Goal: Task Accomplishment & Management: Use online tool/utility

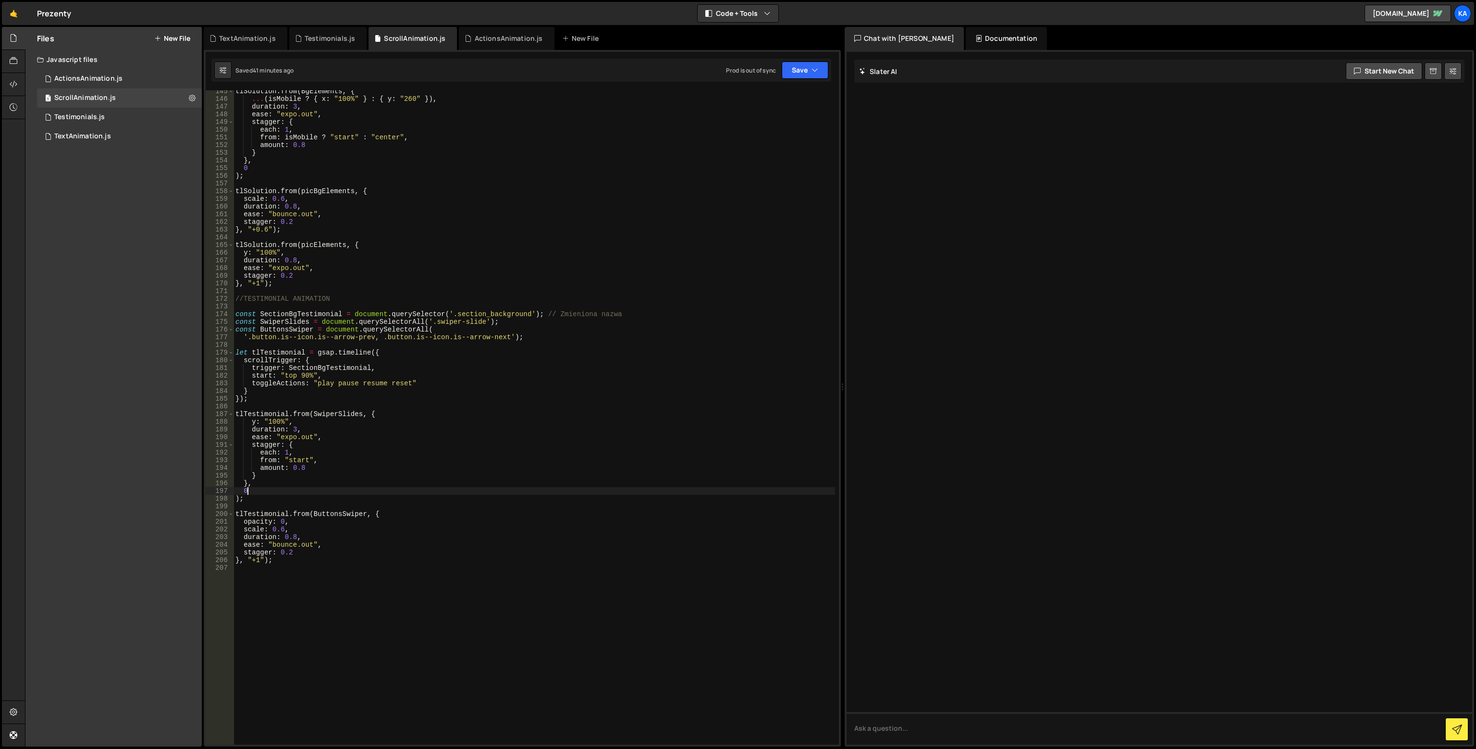
scroll to position [1110, 0]
click at [285, 335] on div "tlSolution . from ( BgElements , { ... ( isMobile ? { x : "100%" } : { y : "260…" at bounding box center [535, 422] width 602 height 670
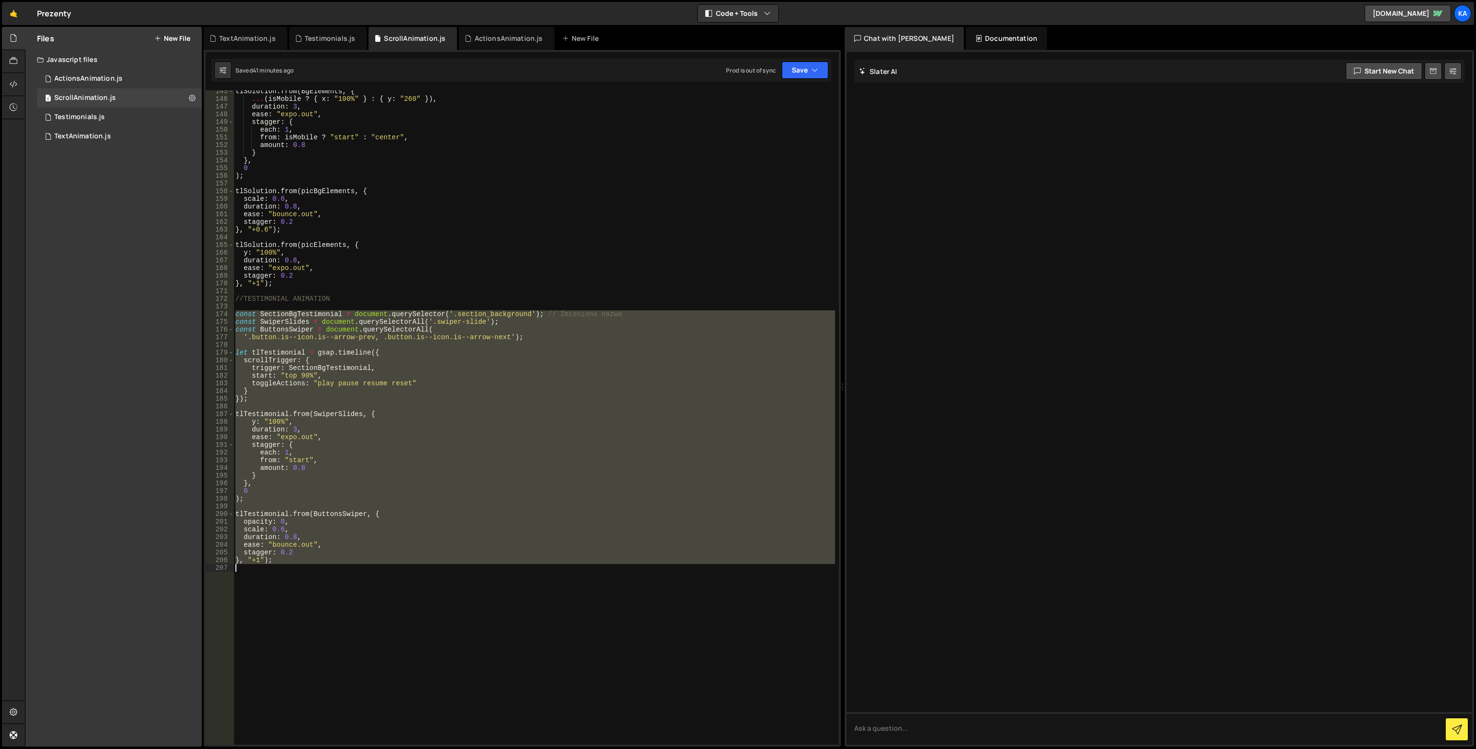
drag, startPoint x: 236, startPoint y: 315, endPoint x: 334, endPoint y: 566, distance: 269.3
click at [334, 566] on div "tlSolution . from ( BgElements , { ... ( isMobile ? { x : "100%" } : { y : "260…" at bounding box center [535, 422] width 602 height 670
paste textarea "DLA DEBUGOWANIA DODAJ:"
type textarea "DLA DEBUGOWANIA DODAJ:"
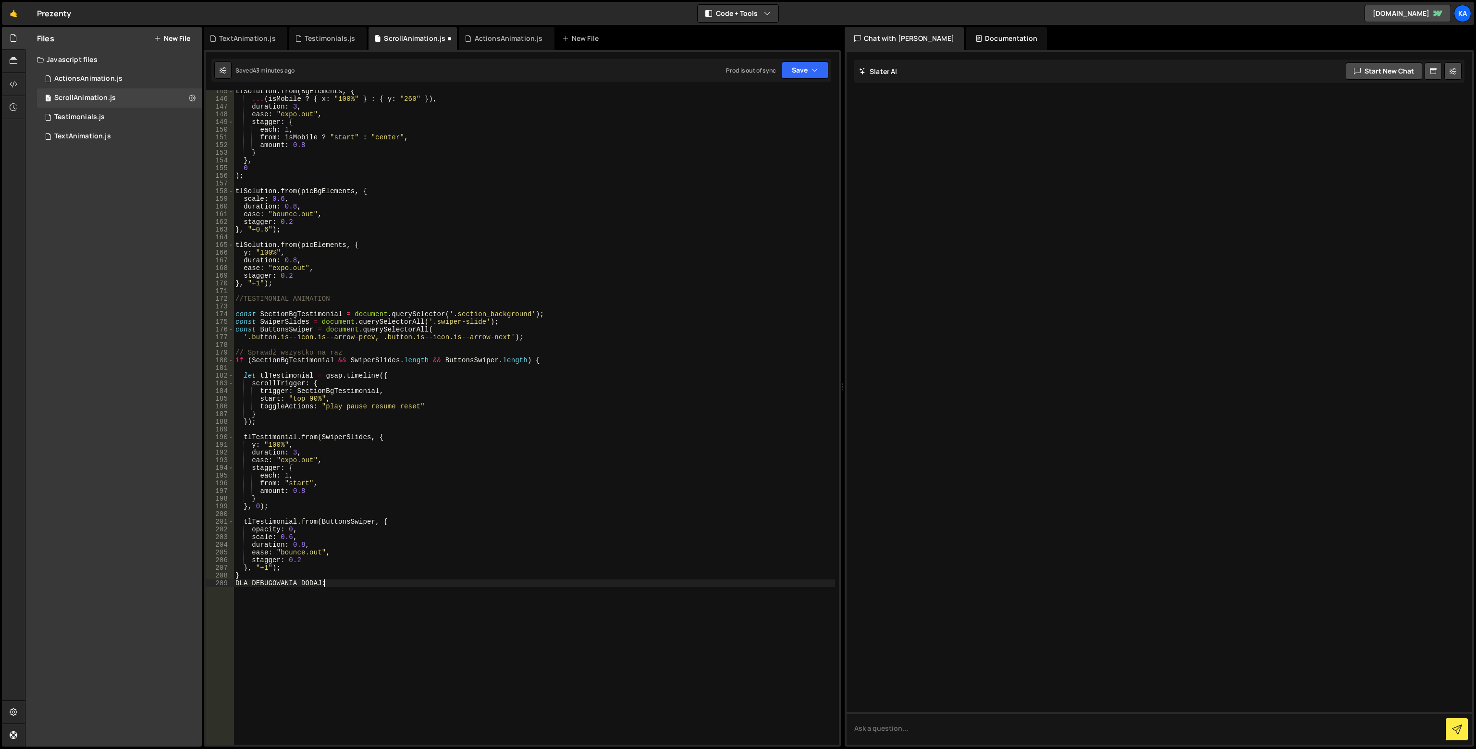
click at [234, 588] on div "tlSolution . from ( BgElements , { ... ( isMobile ? { x : "100%" } : { y : "260…" at bounding box center [535, 422] width 602 height 670
click at [237, 586] on div "tlSolution . from ( BgElements , { ... ( isMobile ? { x : "100%" } : { y : "260…" at bounding box center [535, 422] width 602 height 670
click at [823, 61] on div "Saved just now Prod is out of sync Upgrade to Edit Save Save to Staging S Saved…" at bounding box center [521, 70] width 620 height 23
click at [796, 72] on button "Save" at bounding box center [805, 70] width 47 height 17
click at [770, 128] on div "Save to Production S" at bounding box center [773, 125] width 100 height 10
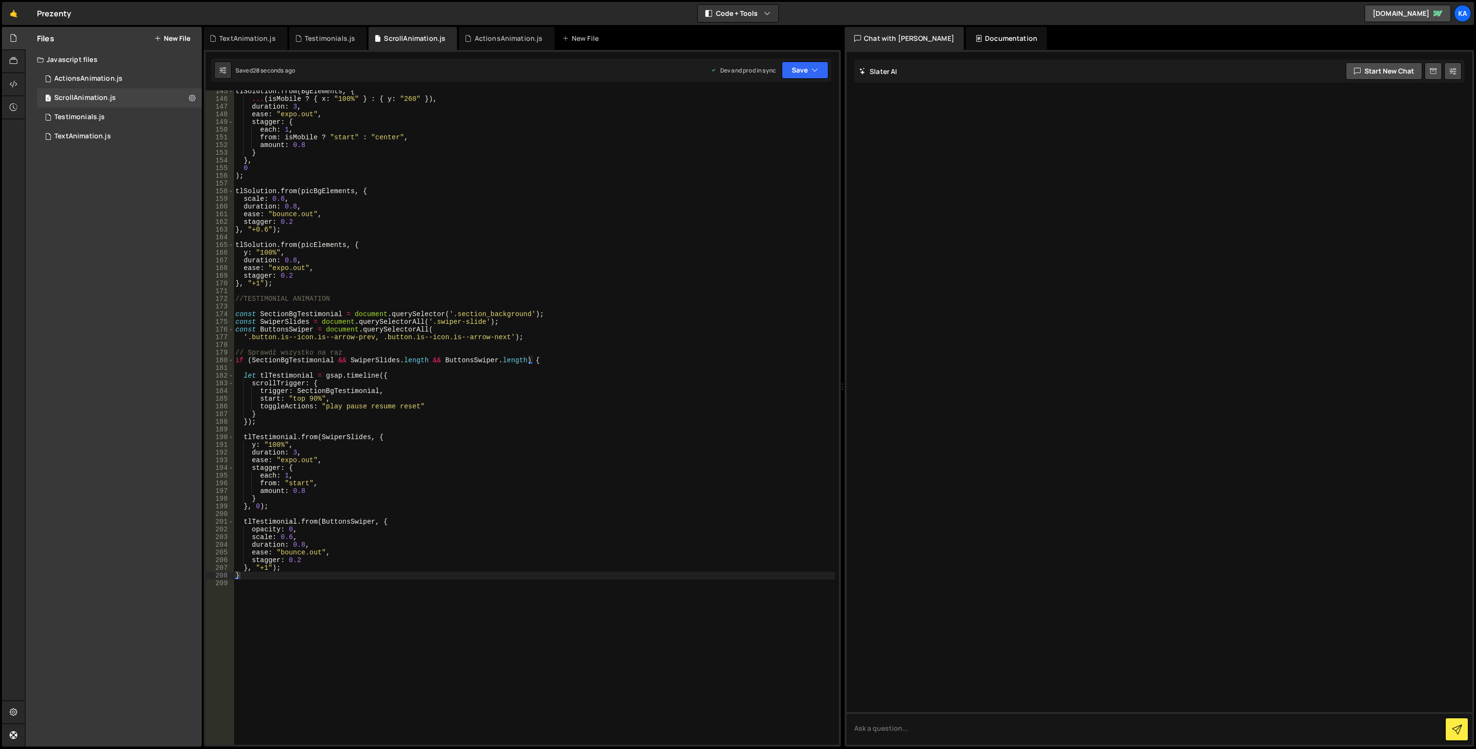
type textarea "if (SectionBgTestimonial && SwiperSlides.length && ButtonsSwiper.length) {"
drag, startPoint x: 439, startPoint y: 359, endPoint x: 514, endPoint y: 359, distance: 75.0
click at [514, 359] on div "tlSolution . from ( BgElements , { ... ( isMobile ? { x : "100%" } : { y : "260…" at bounding box center [535, 422] width 602 height 670
click at [443, 367] on div "tlSolution . from ( BgElements , { ... ( isMobile ? { x : "100%" } : { y : "260…" at bounding box center [535, 422] width 602 height 670
drag, startPoint x: 440, startPoint y: 363, endPoint x: 252, endPoint y: 363, distance: 187.9
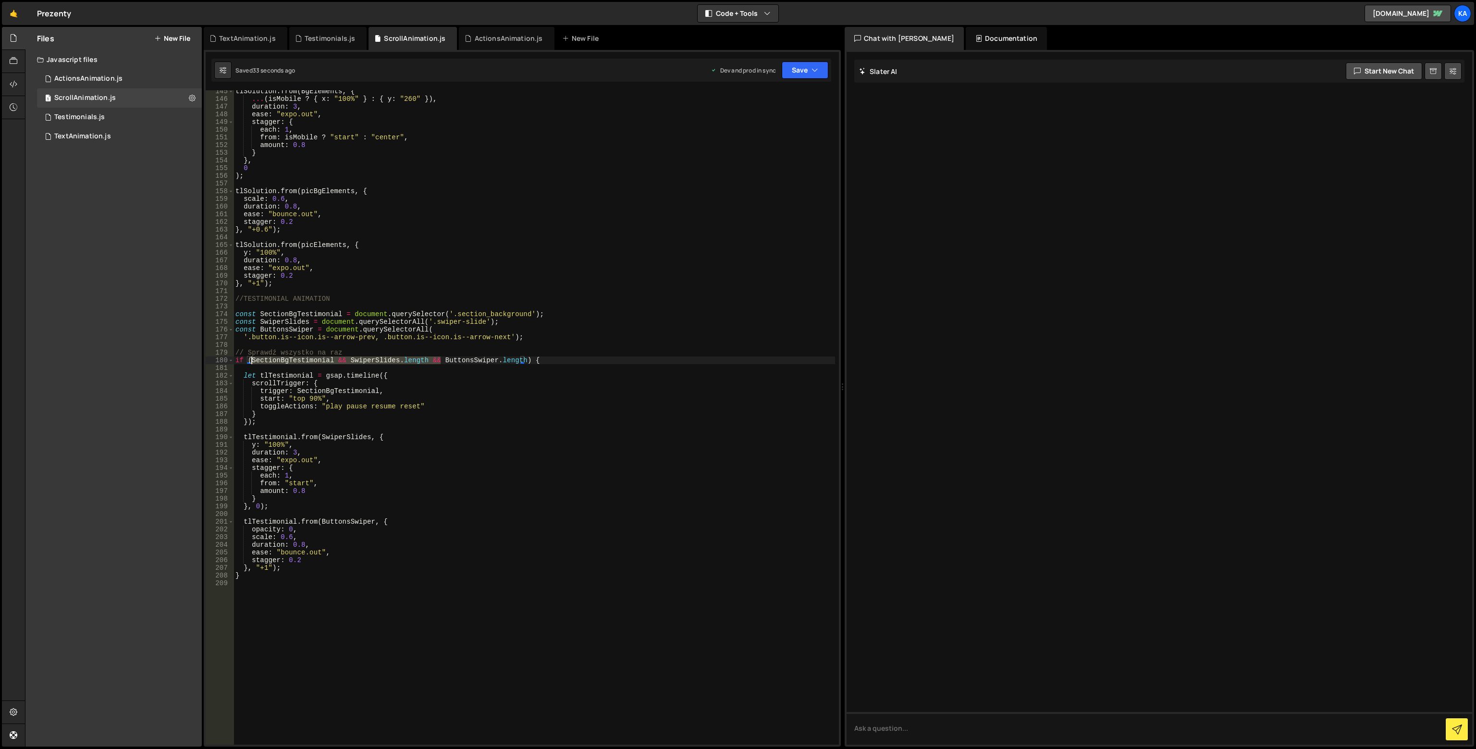
click at [252, 363] on div "tlSolution . from ( BgElements , { ... ( isMobile ? { x : "100%" } : { y : "260…" at bounding box center [535, 422] width 602 height 670
type textarea "if (ButtonsSwiper.length) {"
drag, startPoint x: 357, startPoint y: 359, endPoint x: 222, endPoint y: 358, distance: 135.0
click at [222, 358] on div "if (ButtonsSwiper.length) { 145 146 147 148 149 150 151 152 153 154 155 156 157…" at bounding box center [522, 417] width 633 height 655
click at [323, 508] on div "tlSolution . from ( BgElements , { ... ( isMobile ? { x : "100%" } : { y : "260…" at bounding box center [535, 422] width 602 height 670
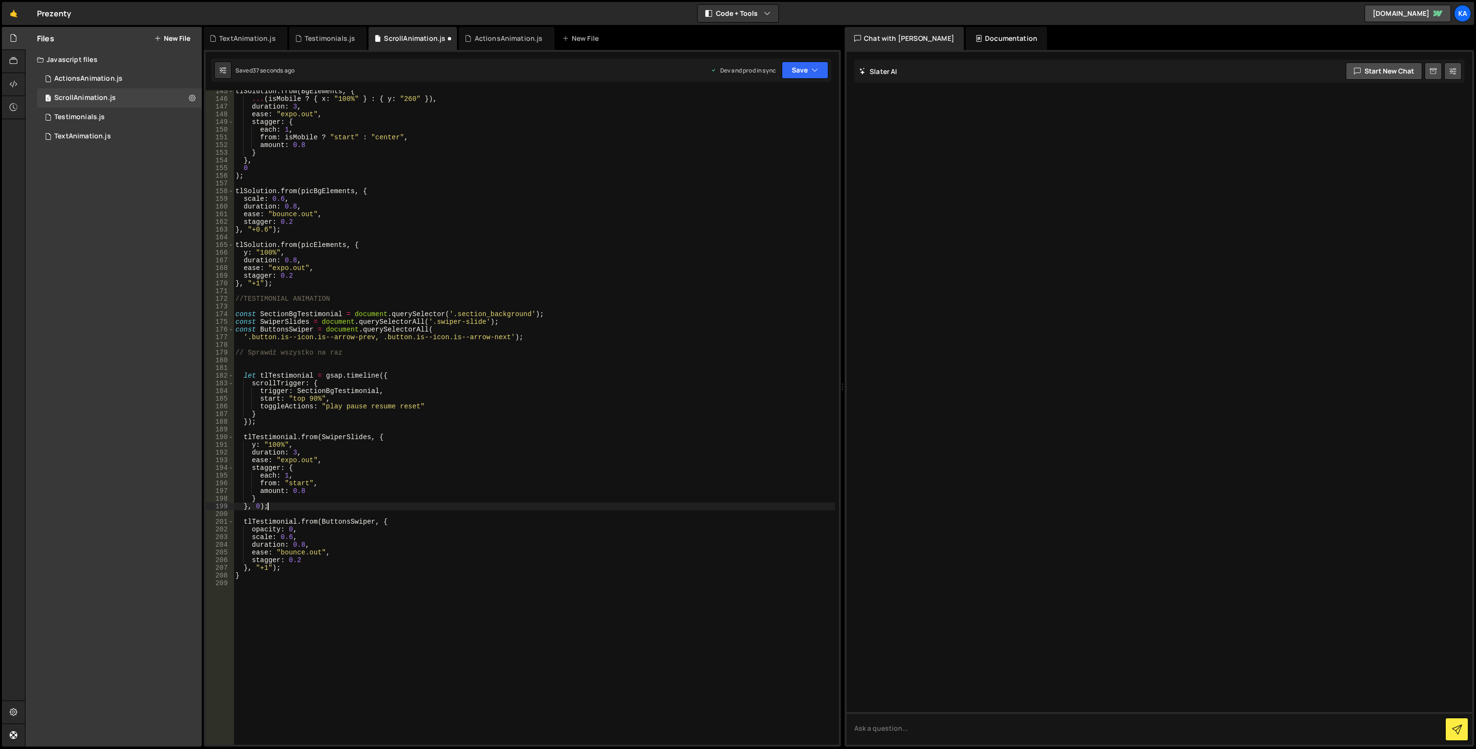
type textarea "}, 0);"
paste textarea "if (ButtonsSwiper.length) {"
type textarea "tlTestimonial.from(ButtonsSwiper, {"
click at [804, 56] on div "1 2 3 4 5 6 7 8 9 10 11 12 13 14 15 16 17 18 19 20 21 22 23 24 25 26 27 28 29 3…" at bounding box center [522, 398] width 637 height 697
click at [802, 66] on button "Save" at bounding box center [805, 70] width 47 height 17
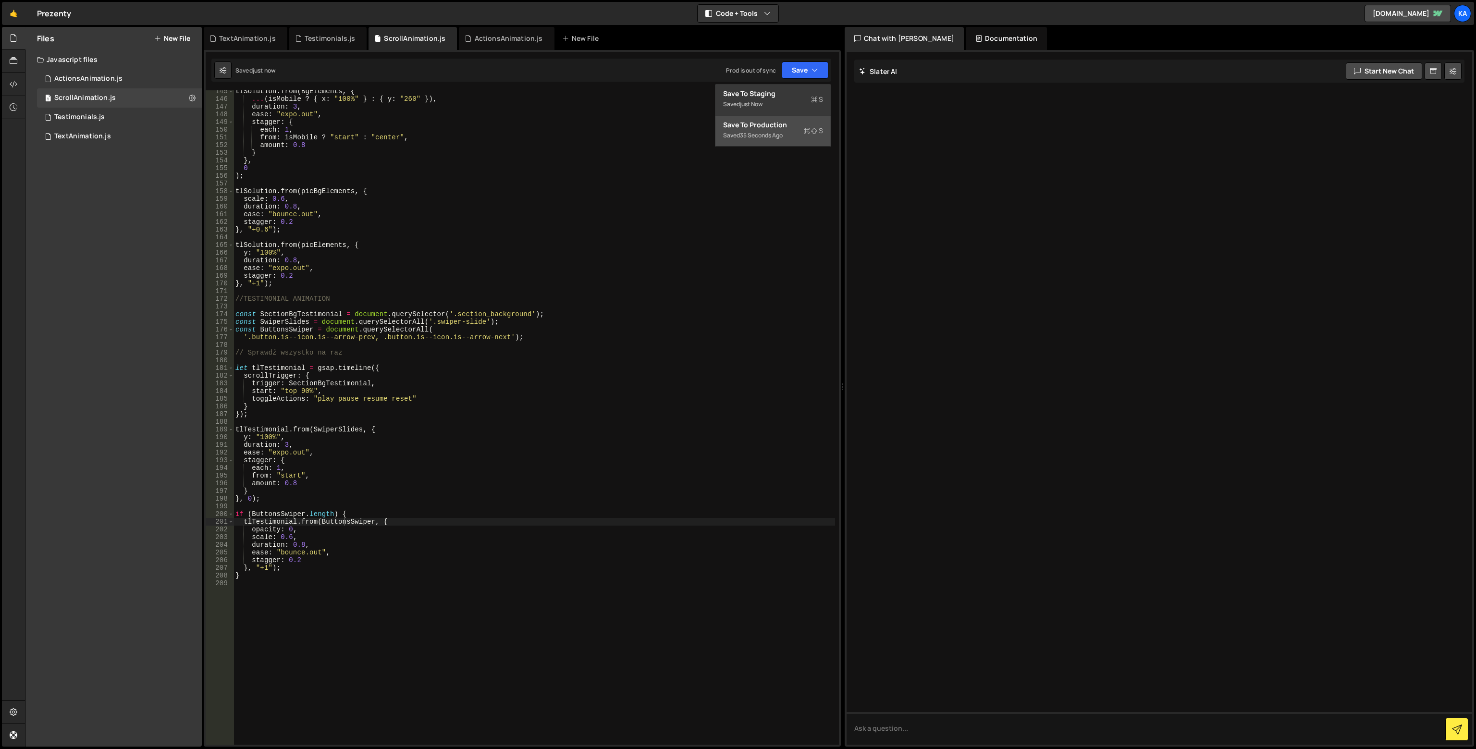
click at [783, 125] on div "Save to Production S" at bounding box center [773, 125] width 100 height 10
click at [506, 41] on div "ActionsAnimation.js" at bounding box center [509, 39] width 68 height 10
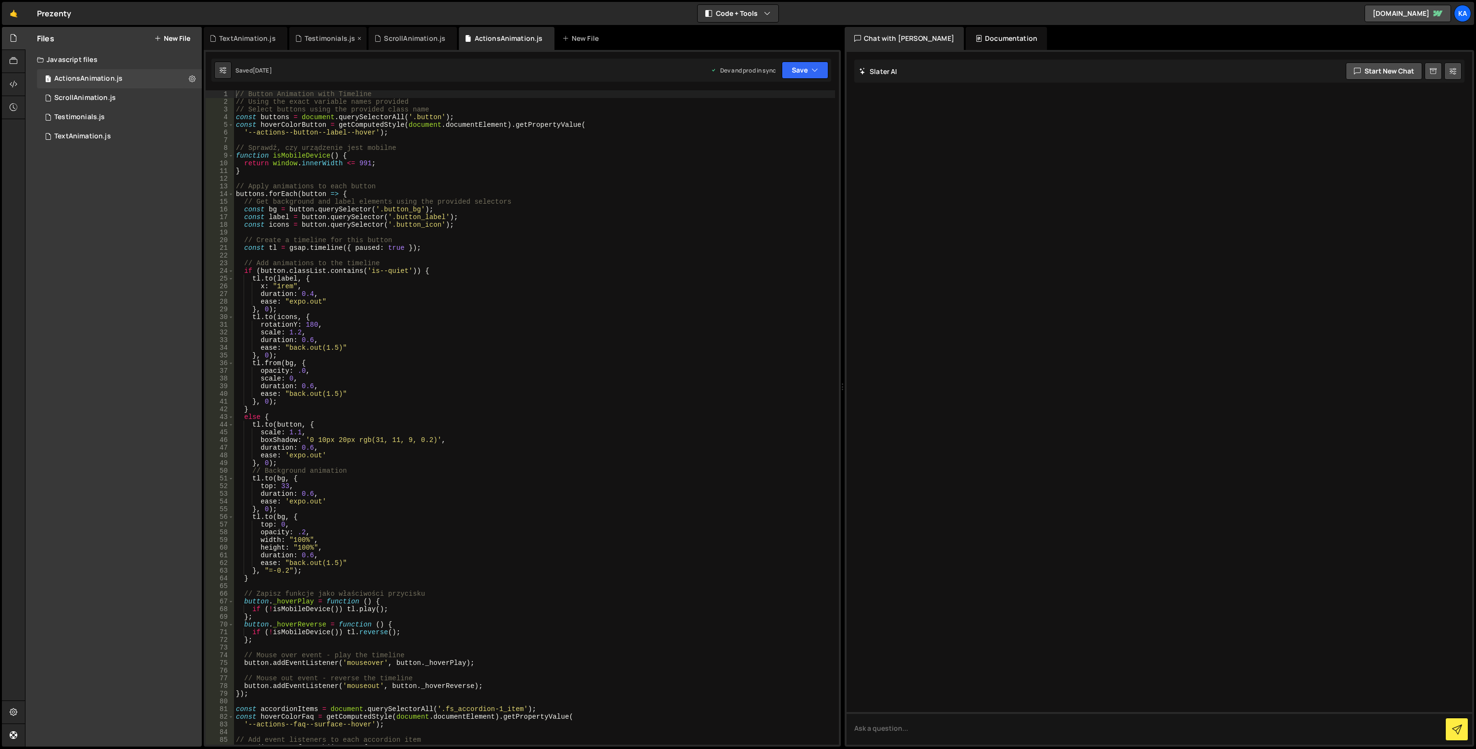
click at [340, 33] on div "Testimonials.js" at bounding box center [328, 38] width 78 height 23
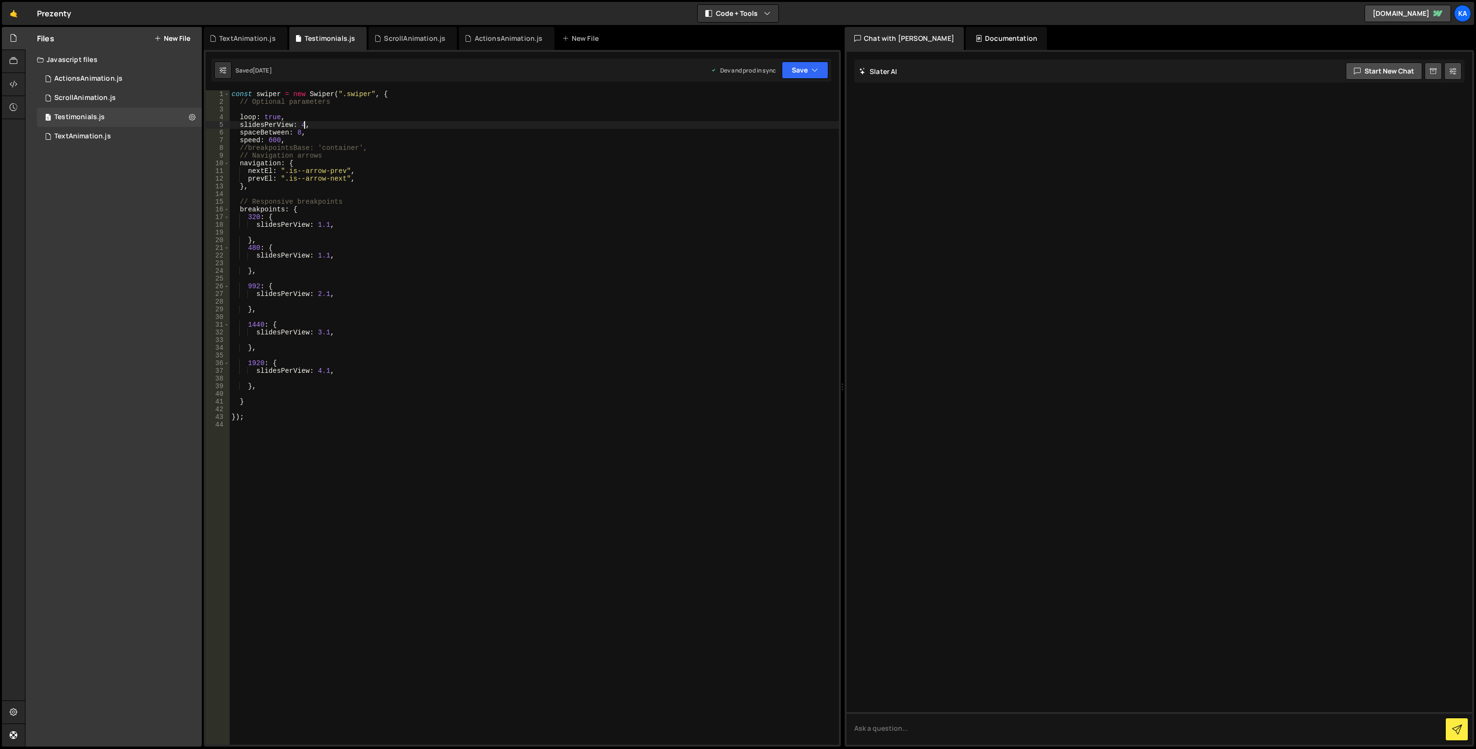
click at [305, 125] on div "const swiper = new Swiper ( ".swiper" , { // Optional parameters loop : true , …" at bounding box center [534, 425] width 609 height 670
drag, startPoint x: 305, startPoint y: 125, endPoint x: 301, endPoint y: 123, distance: 5.2
click at [301, 123] on div "const swiper = new Swiper ( ".swiper" , { // Optional parameters loop : true , …" at bounding box center [534, 425] width 609 height 670
click at [398, 367] on div "const swiper = new Swiper ( ".swiper" , { // Optional parameters loop : true , …" at bounding box center [534, 425] width 609 height 670
click at [300, 140] on div "const swiper = new Swiper ( ".swiper" , { // Optional parameters loop : true , …" at bounding box center [534, 425] width 609 height 670
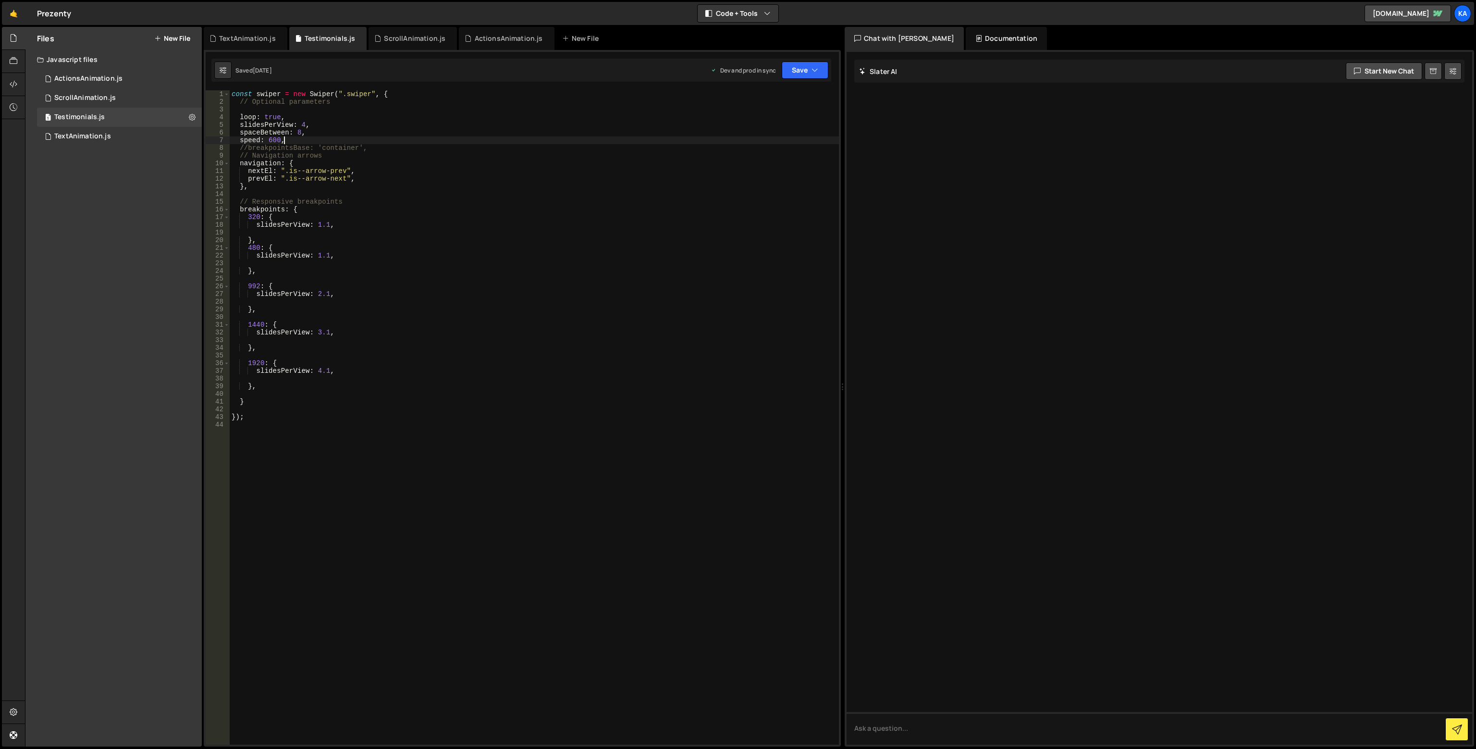
type textarea "speed: 600,"
type textarea "loop: true,"
paste textarea "loop: slidesCount > 2, // loop tylko jeśli więcej niż 2 slajdy"
type textarea "loop: true,"
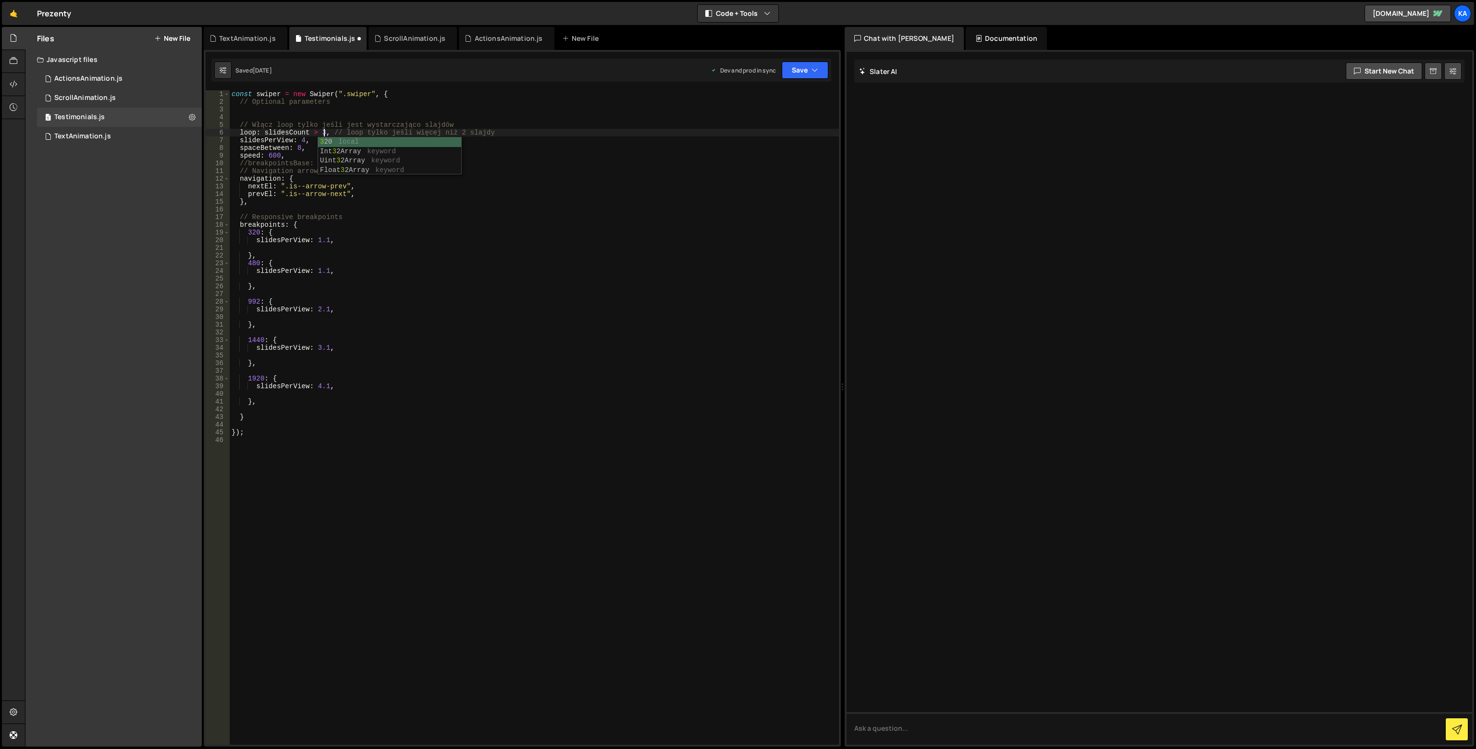
scroll to position [0, 4]
click at [232, 126] on div "const swiper = new Swiper ( ".swiper" , { // Optional parameters // Włącz loop …" at bounding box center [534, 425] width 609 height 670
click at [323, 124] on div "const swiper = new Swiper ( ".swiper" , { // Optional parameters // Włącz loop …" at bounding box center [534, 425] width 609 height 670
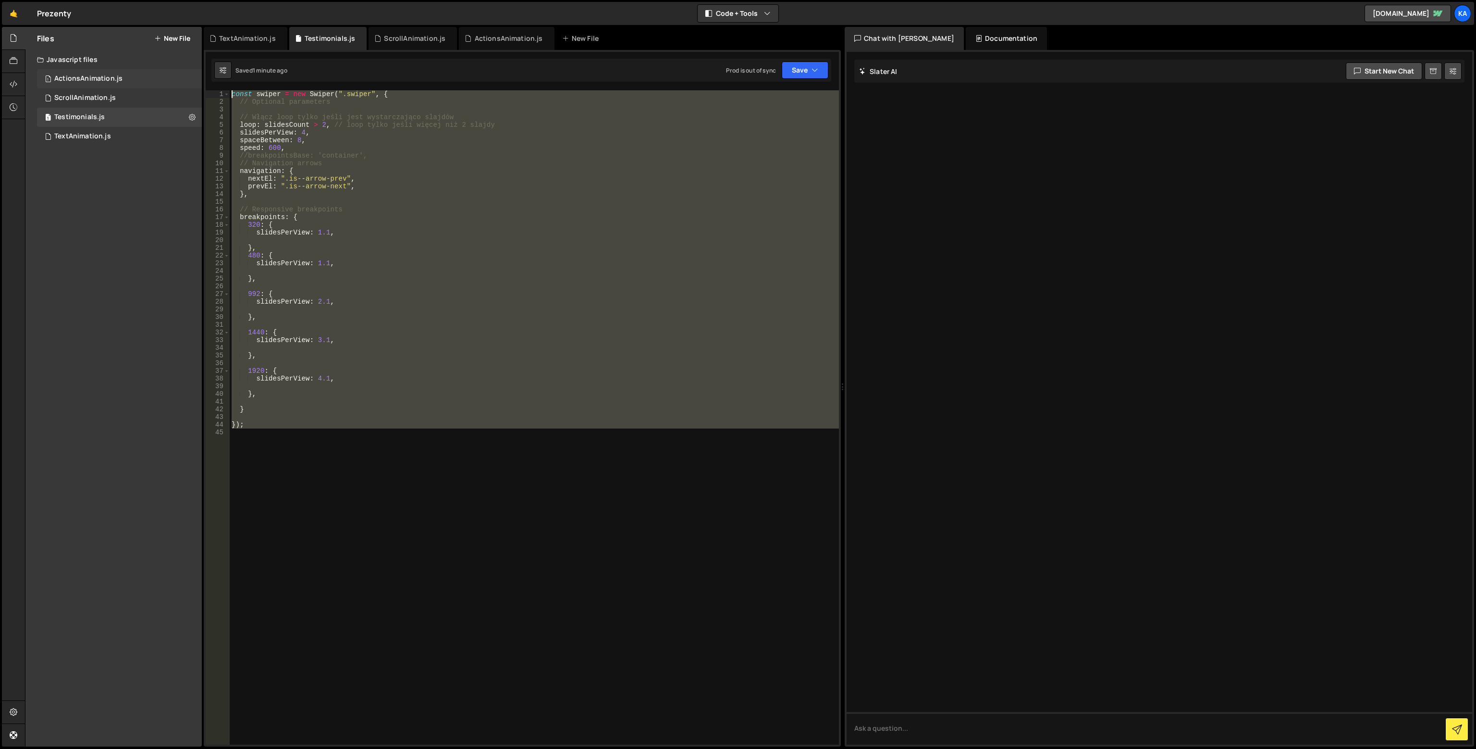
drag, startPoint x: 369, startPoint y: 454, endPoint x: 150, endPoint y: 82, distance: 431.1
click at [150, 82] on div "Files New File Javascript files 1 ActionsAnimation.js 0 1 ScrollAnimation.js 0 …" at bounding box center [750, 387] width 1451 height 720
type textarea "const swiper = new Swiper(".swiper", { // Optional parameters"
click at [434, 446] on div "const swiper = new Swiper ( ".swiper" , { // Optional parameters // Włącz loop …" at bounding box center [534, 417] width 609 height 655
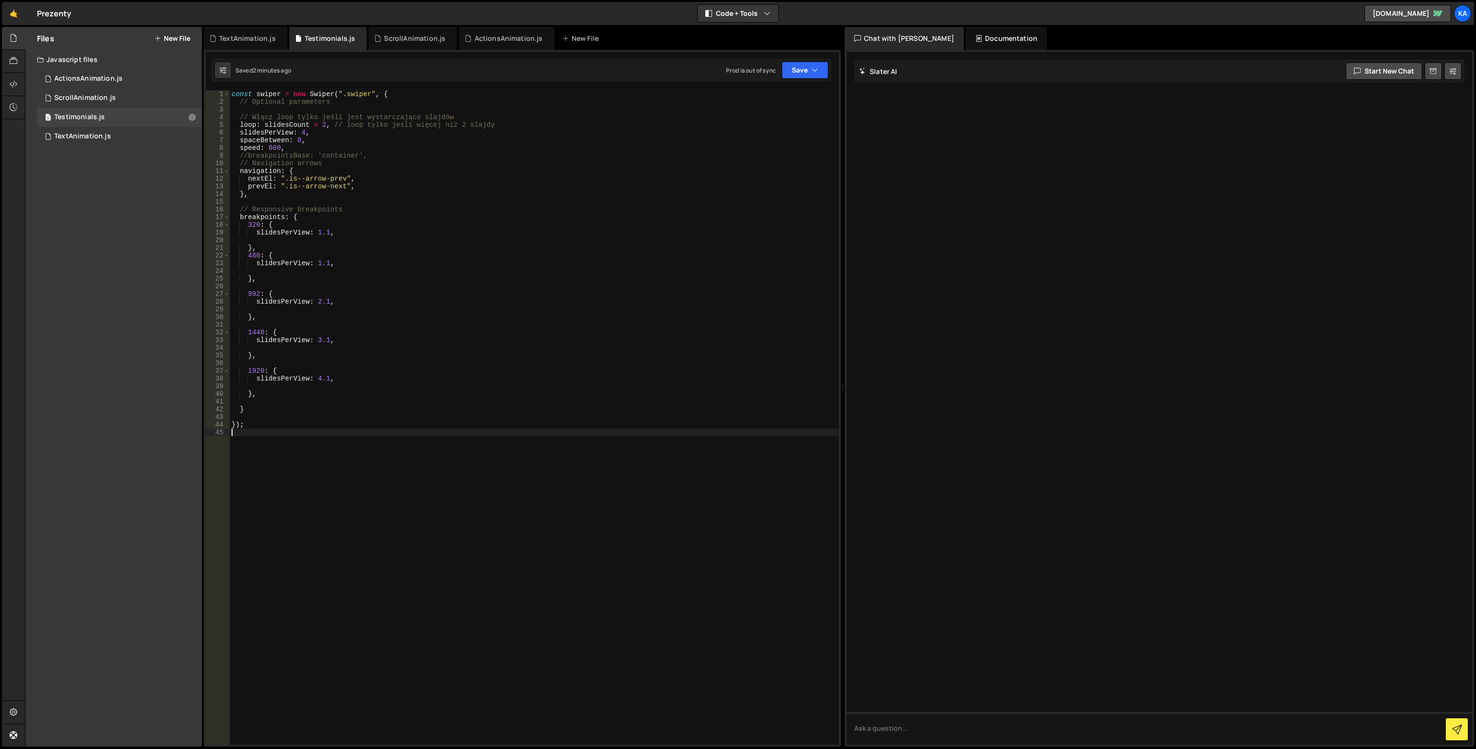
scroll to position [0, 0]
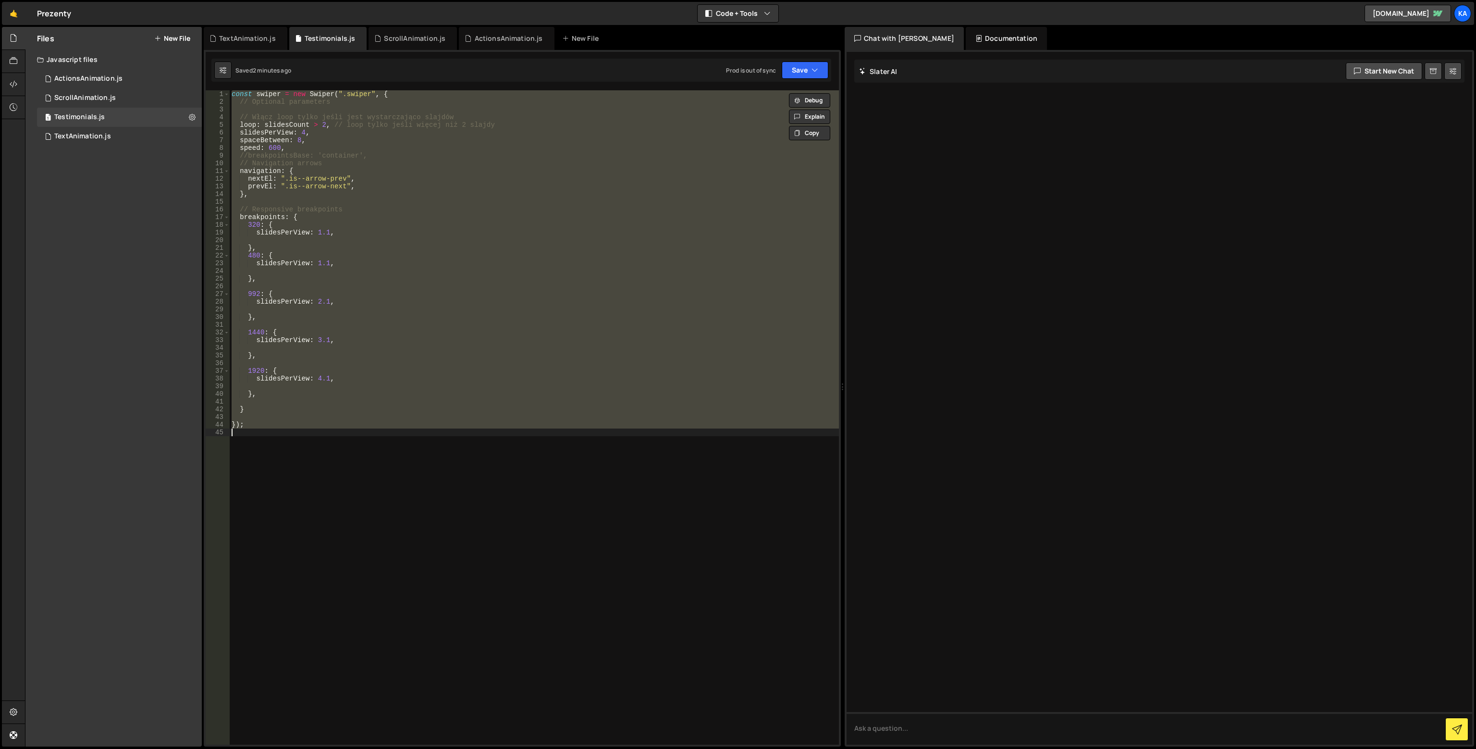
paste textarea "document.addEventListener('DOMContentLoaded', createResponsiveSwiper);"
type textarea "document.addEventListener('DOMContentLoaded', createResponsiveSwiper);"
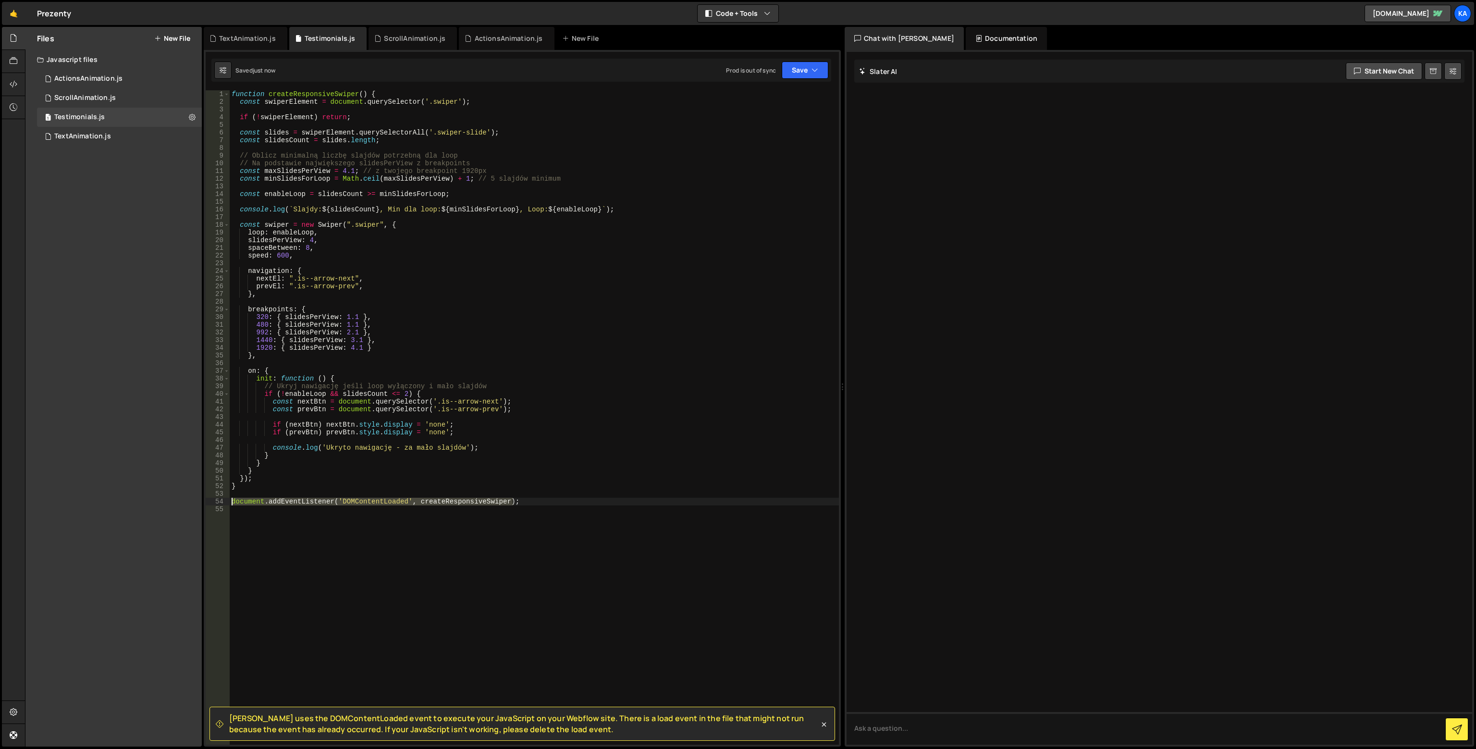
click at [231, 503] on div "function createResponsiveSwiper ( ) { const swiperElement = document . querySel…" at bounding box center [534, 425] width 609 height 670
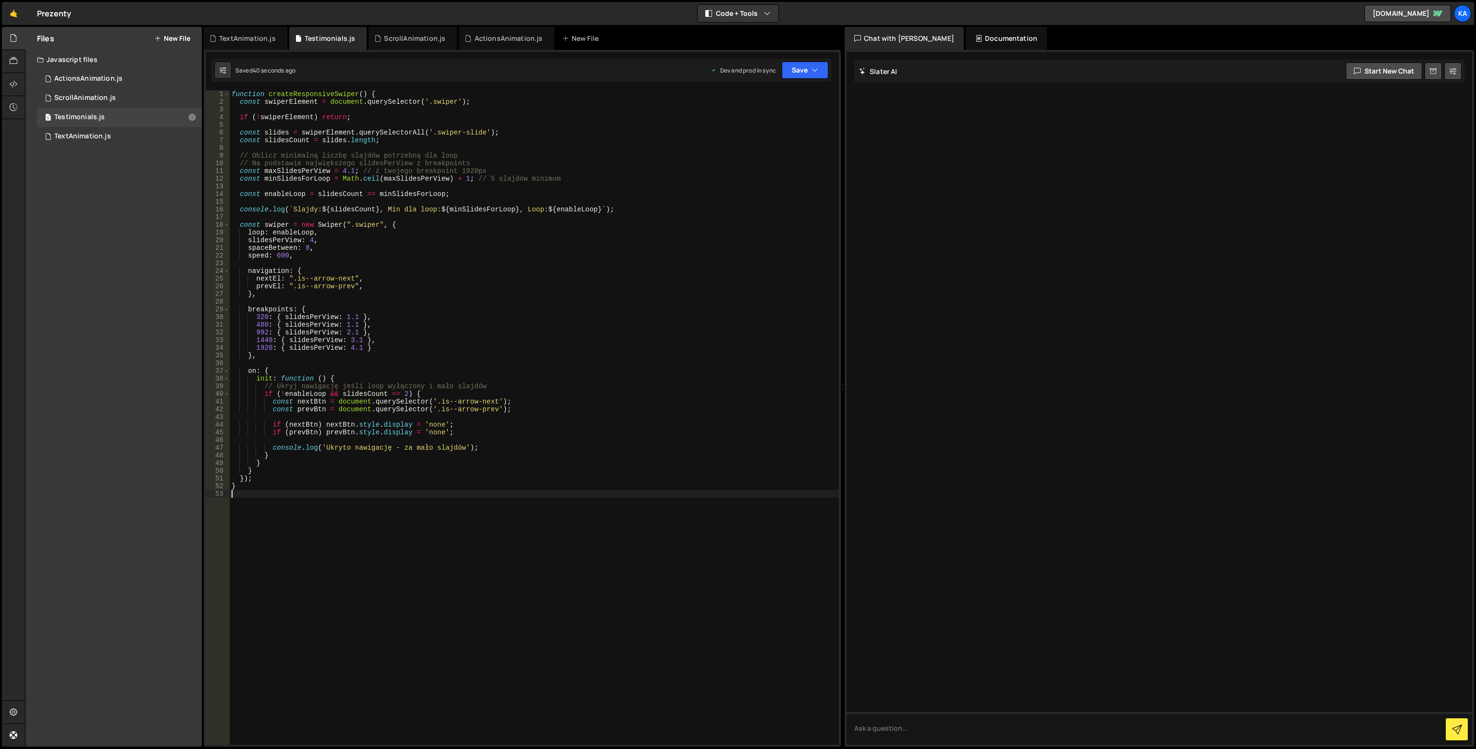
click at [390, 531] on div "function createResponsiveSwiper ( ) { const swiperElement = document . querySel…" at bounding box center [534, 425] width 609 height 670
type textarea "}"
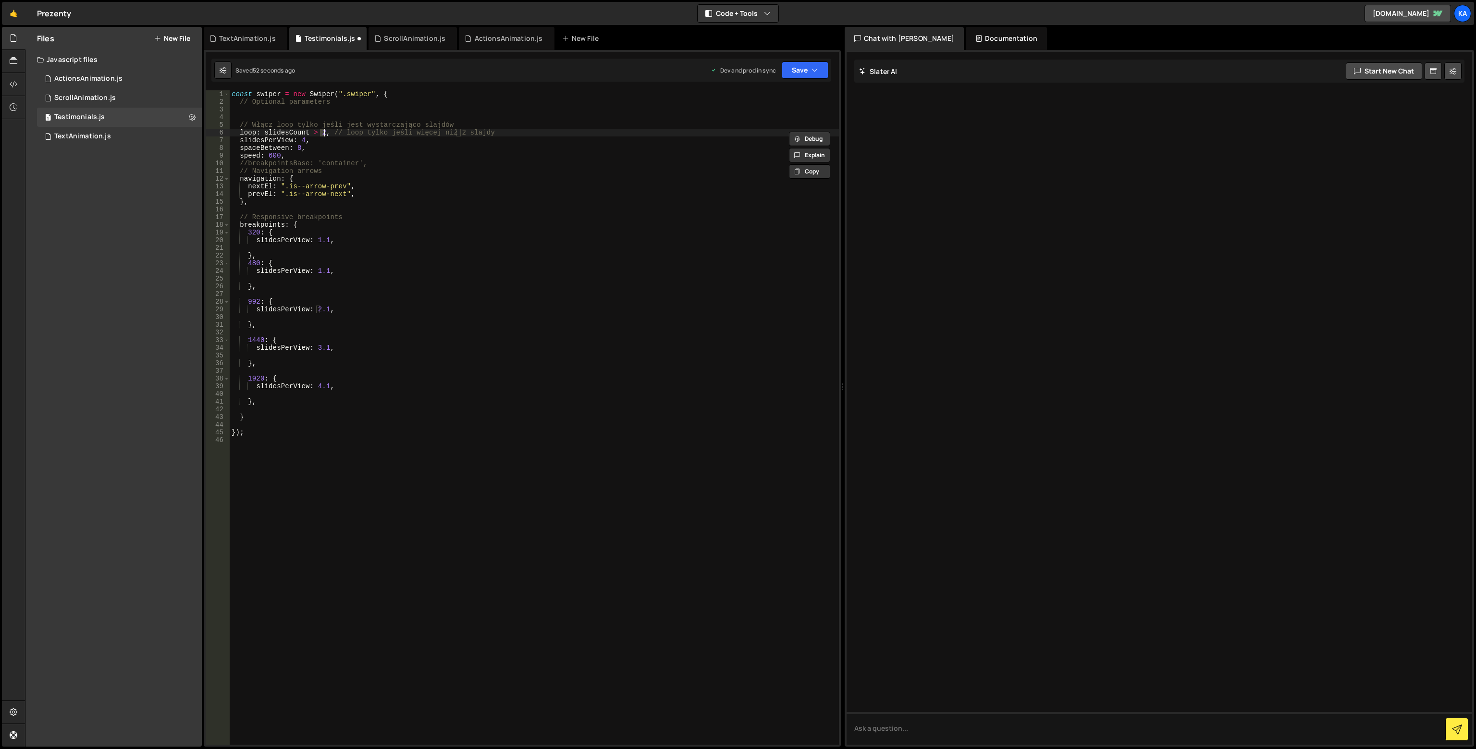
type textarea "loop: true,"
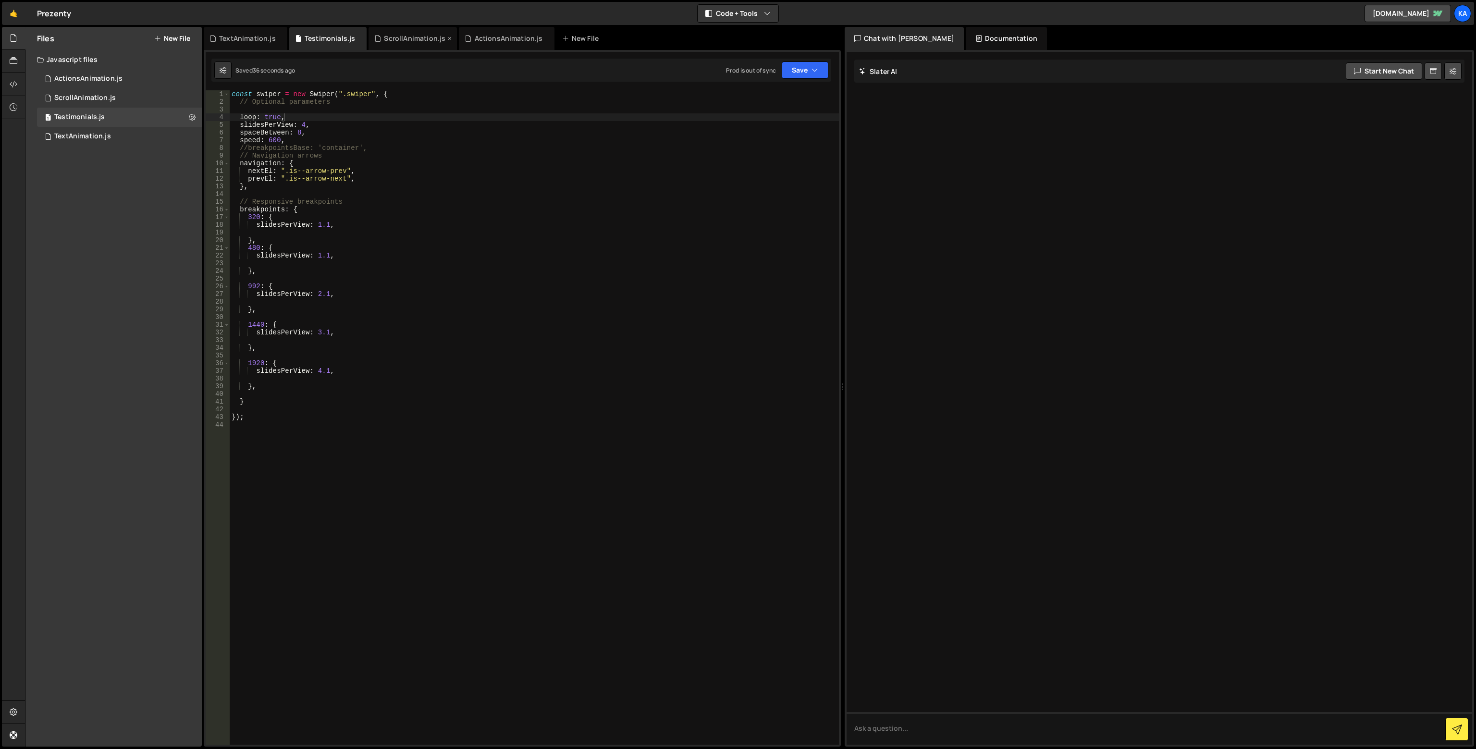
click at [388, 40] on div "ScrollAnimation.js" at bounding box center [415, 39] width 62 height 10
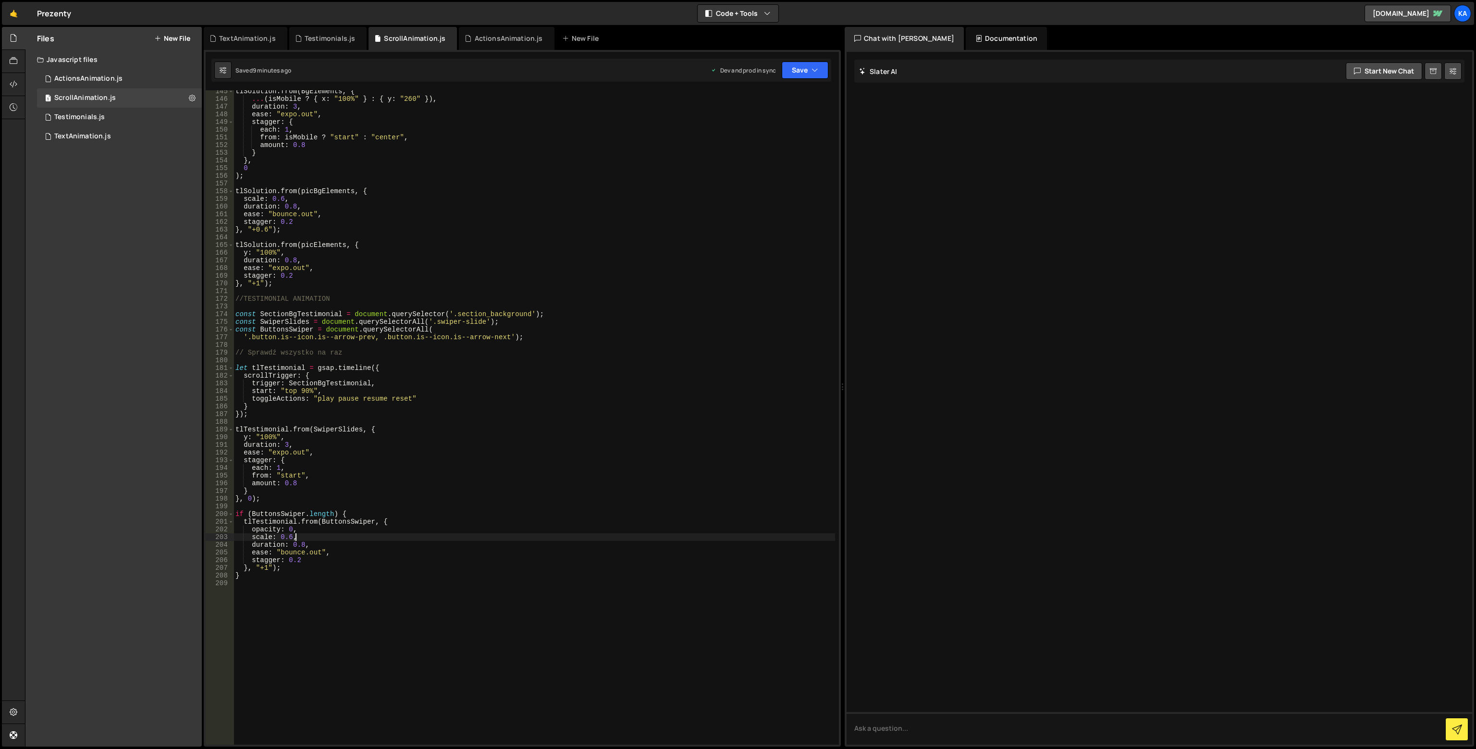
click at [496, 536] on div "tlSolution . from ( BgElements , { ... ( isMobile ? { x : "100%" } : { y : "260…" at bounding box center [535, 422] width 602 height 670
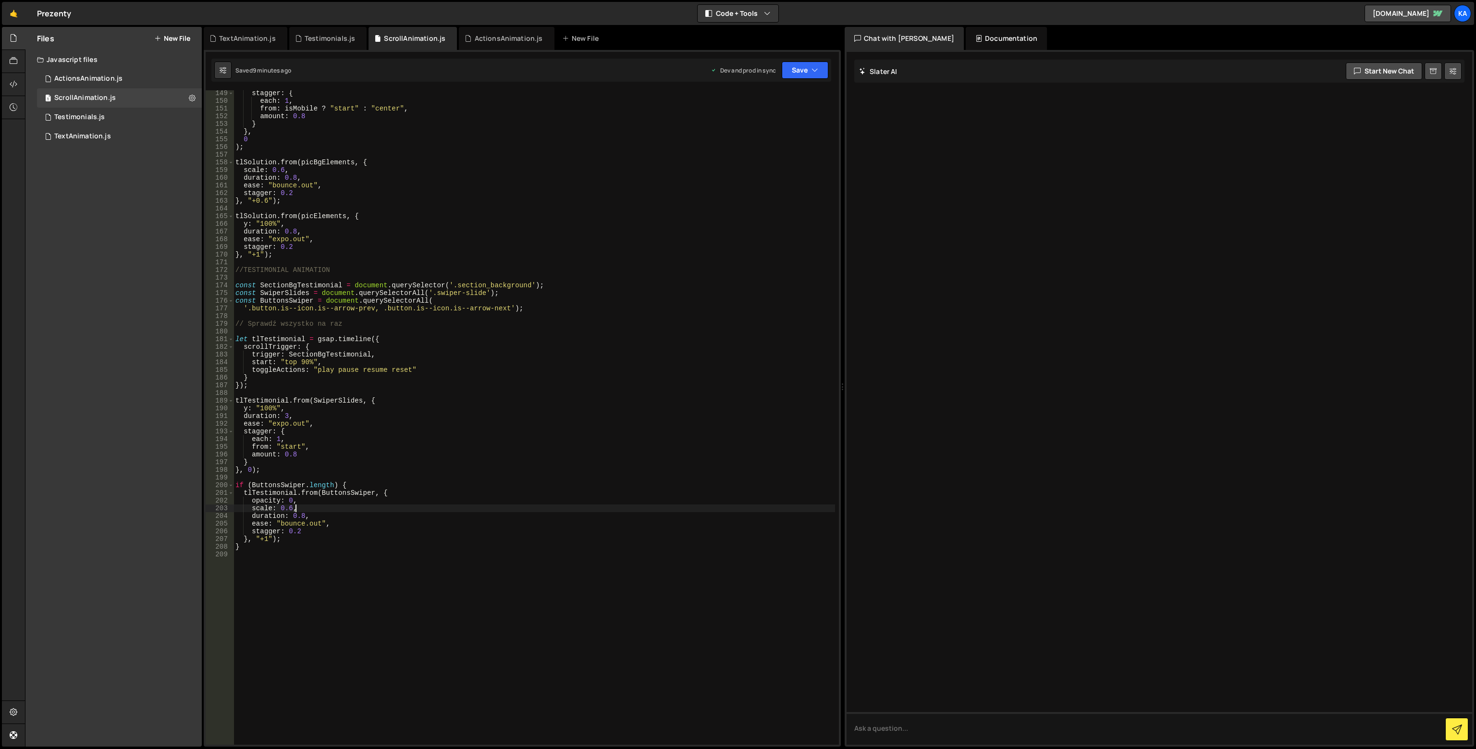
click at [314, 550] on div "stagger : { each : 1 , from : isMobile ? "start" : "center" , amount : 0.8 } } …" at bounding box center [535, 424] width 602 height 670
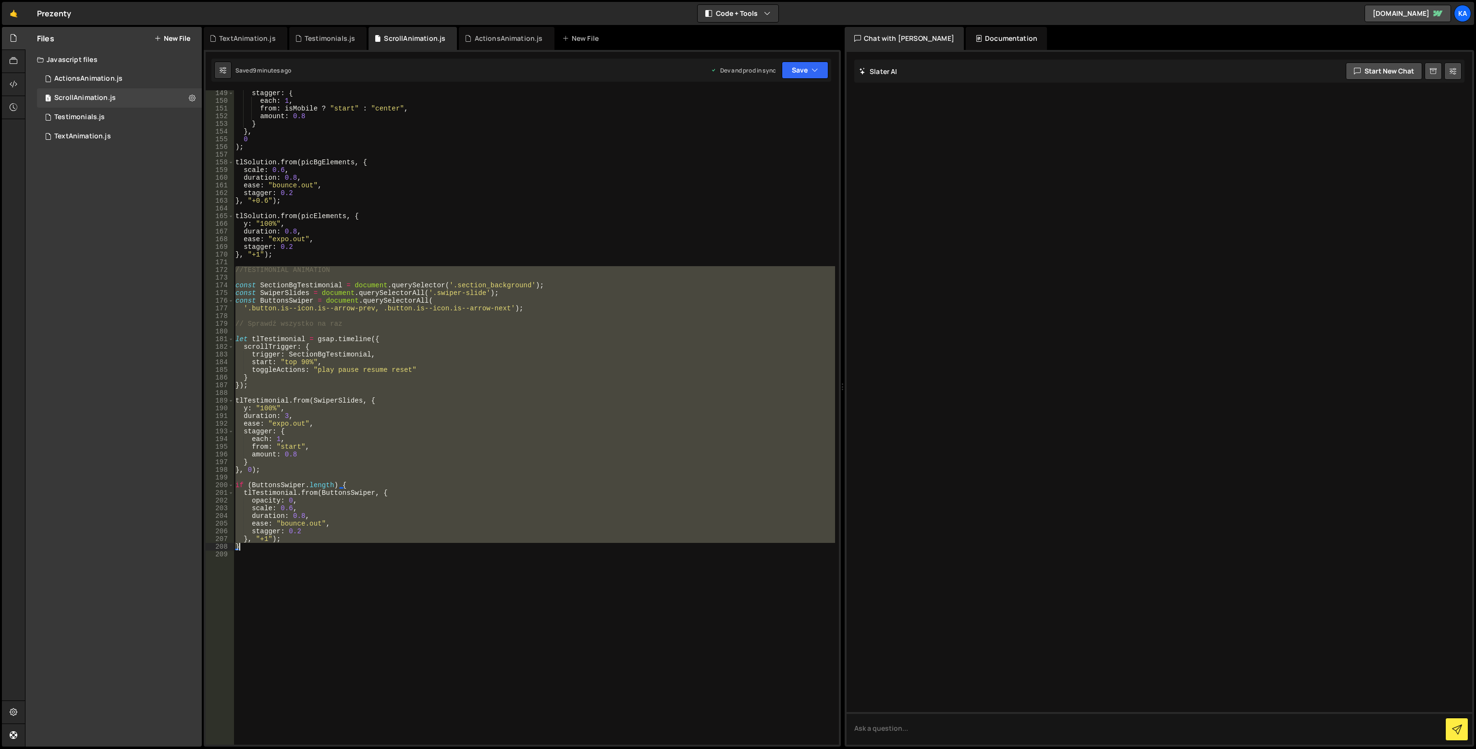
drag, startPoint x: 236, startPoint y: 269, endPoint x: 397, endPoint y: 547, distance: 321.6
click at [397, 547] on div "stagger : { each : 1 , from : isMobile ? "start" : "center" , amount : 0.8 } } …" at bounding box center [535, 424] width 602 height 670
type textarea "}, "+1"); }"
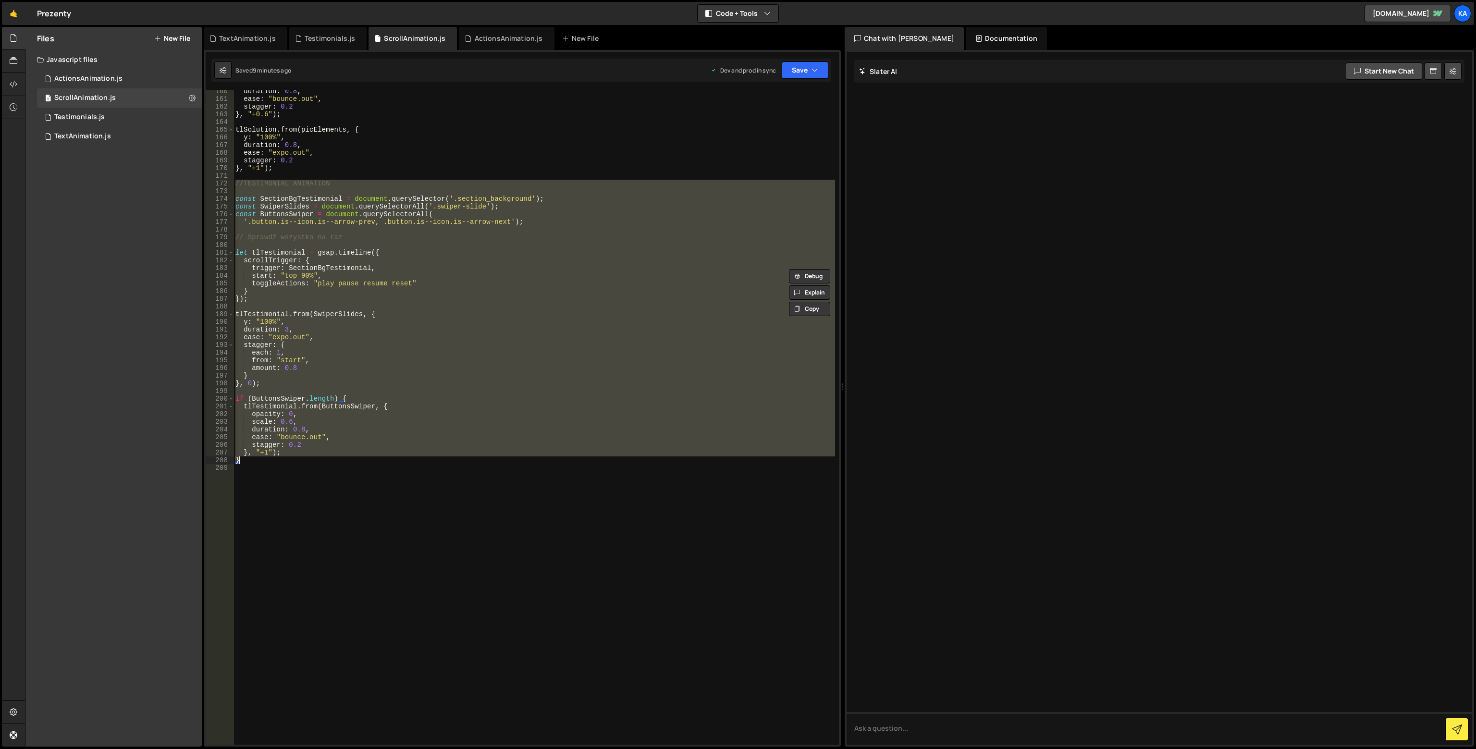
scroll to position [1275, 0]
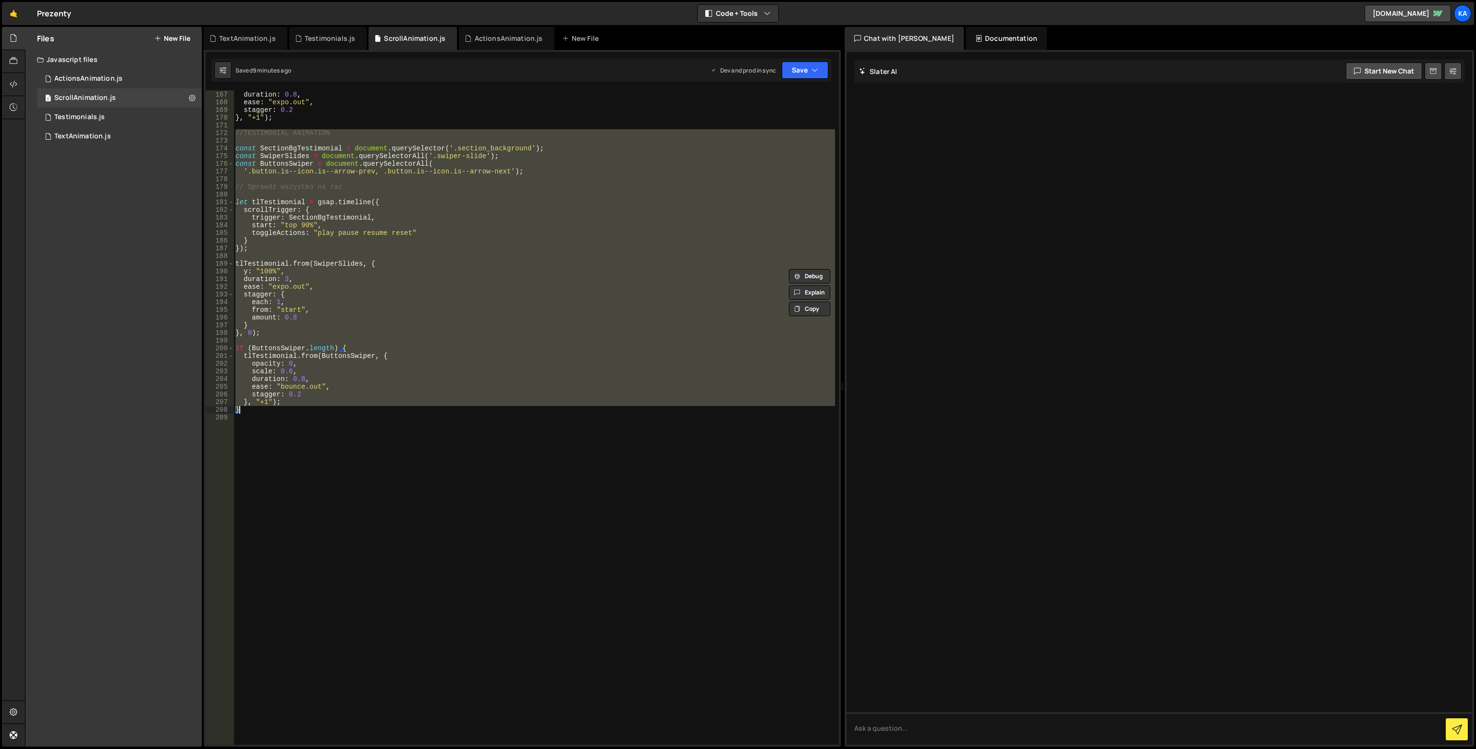
click at [291, 489] on div "y : "100%" , duration : 0.8 , ease : "expo.out" , stagger : 0.2 } , "+1" ) ; //…" at bounding box center [535, 418] width 602 height 670
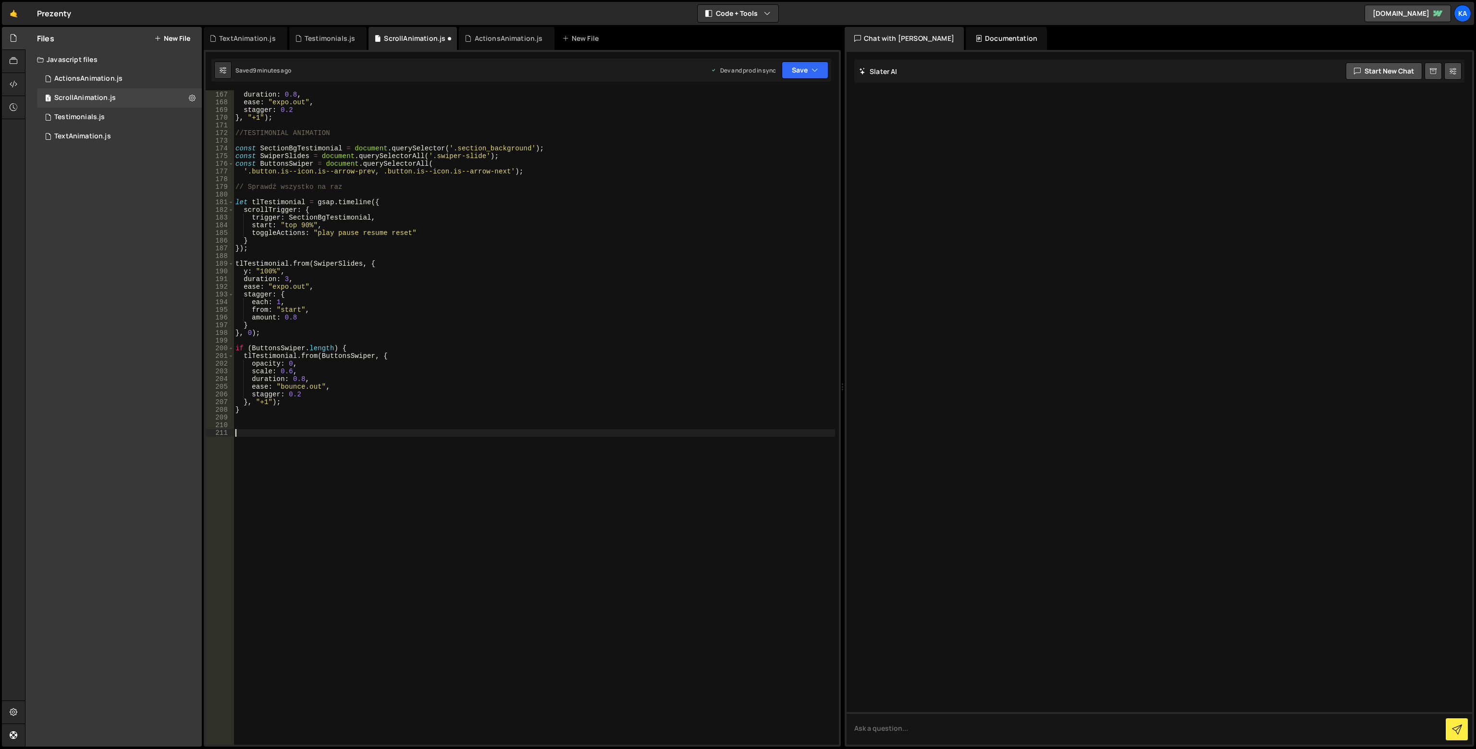
paste textarea "}"
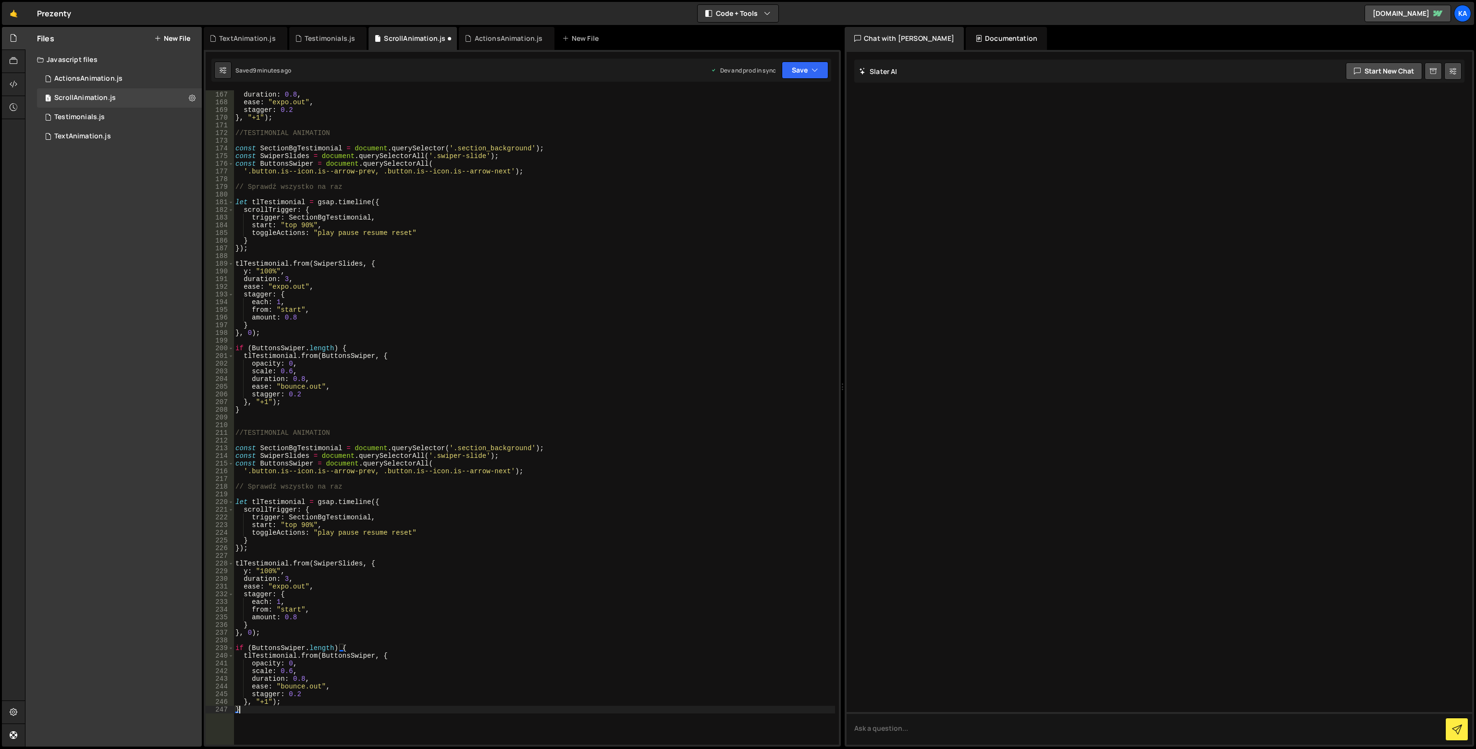
click at [296, 462] on div "y : "100%" , duration : 0.8 , ease : "expo.out" , stagger : 0.2 } , "+1" ) ; //…" at bounding box center [535, 418] width 602 height 670
click at [277, 447] on div "y : "100%" , duration : 0.8 , ease : "expo.out" , stagger : 0.2 } , "+1" ) ; //…" at bounding box center [535, 418] width 602 height 670
click at [316, 445] on div "y : "100%" , duration : 0.8 , ease : "expo.out" , stagger : 0.2 } , "+1" ) ; //…" at bounding box center [535, 417] width 602 height 655
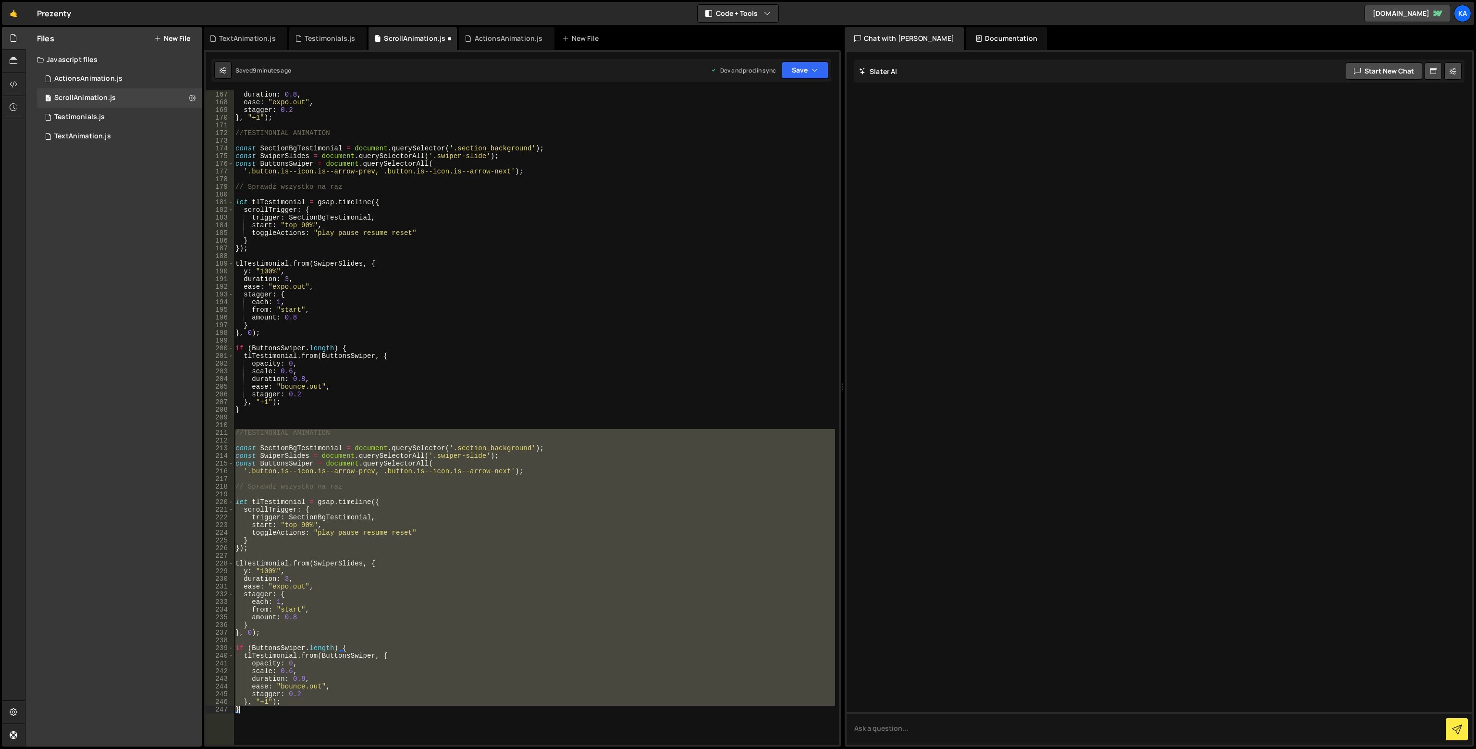
drag, startPoint x: 236, startPoint y: 433, endPoint x: 577, endPoint y: 709, distance: 438.0
click at [577, 709] on div "y : "100%" , duration : 0.8 , ease : "expo.out" , stagger : 0.2 } , "+1" ) ; //…" at bounding box center [535, 418] width 602 height 670
type textarea "}, "+1"); }"
click at [390, 448] on div "y : "100%" , duration : 0.8 , ease : "expo.out" , stagger : 0.2 } , "+1" ) ; //…" at bounding box center [535, 417] width 602 height 655
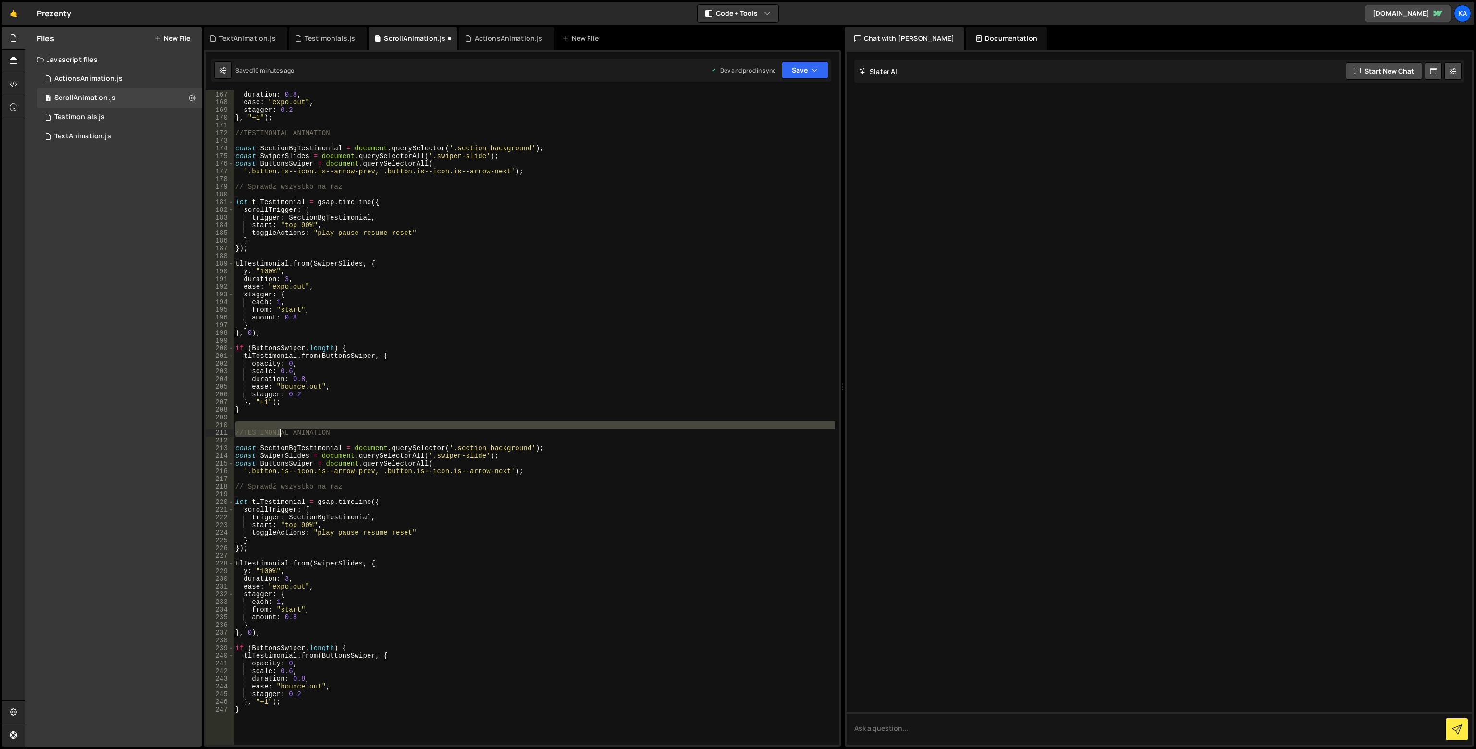
drag, startPoint x: 297, startPoint y: 428, endPoint x: 275, endPoint y: 436, distance: 23.6
click at [275, 436] on div "y : "100%" , duration : 0.8 , ease : "expo.out" , stagger : 0.2 } , "+1" ) ; //…" at bounding box center [535, 418] width 602 height 670
type textarea "//TESTIMONIAL ANIMATION"
click at [240, 443] on div "y : "100%" , duration : 0.8 , ease : "expo.out" , stagger : 0.2 } , "+1" ) ; //…" at bounding box center [535, 418] width 602 height 670
click at [246, 438] on div "y : "100%" , duration : 0.8 , ease : "expo.out" , stagger : 0.2 } , "+1" ) ; //…" at bounding box center [535, 418] width 602 height 670
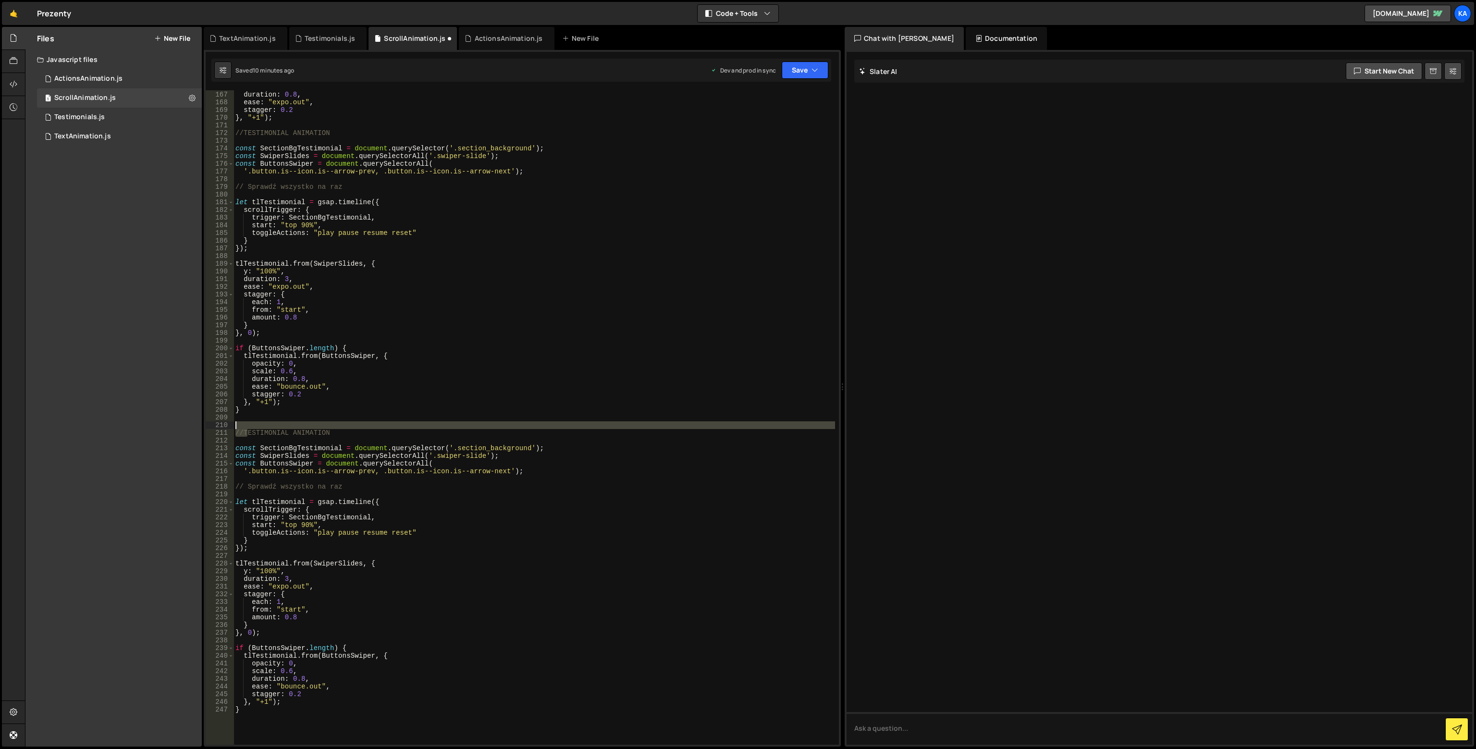
drag, startPoint x: 246, startPoint y: 433, endPoint x: 388, endPoint y: 430, distance: 142.3
click at [388, 430] on div "y : "100%" , duration : 0.8 , ease : "expo.out" , stagger : 0.2 } , "+1" ) ; //…" at bounding box center [535, 418] width 602 height 670
click at [289, 458] on div "y : "100%" , duration : 0.8 , ease : "expo.out" , stagger : 0.2 } , "+1" ) ; //…" at bounding box center [535, 418] width 602 height 670
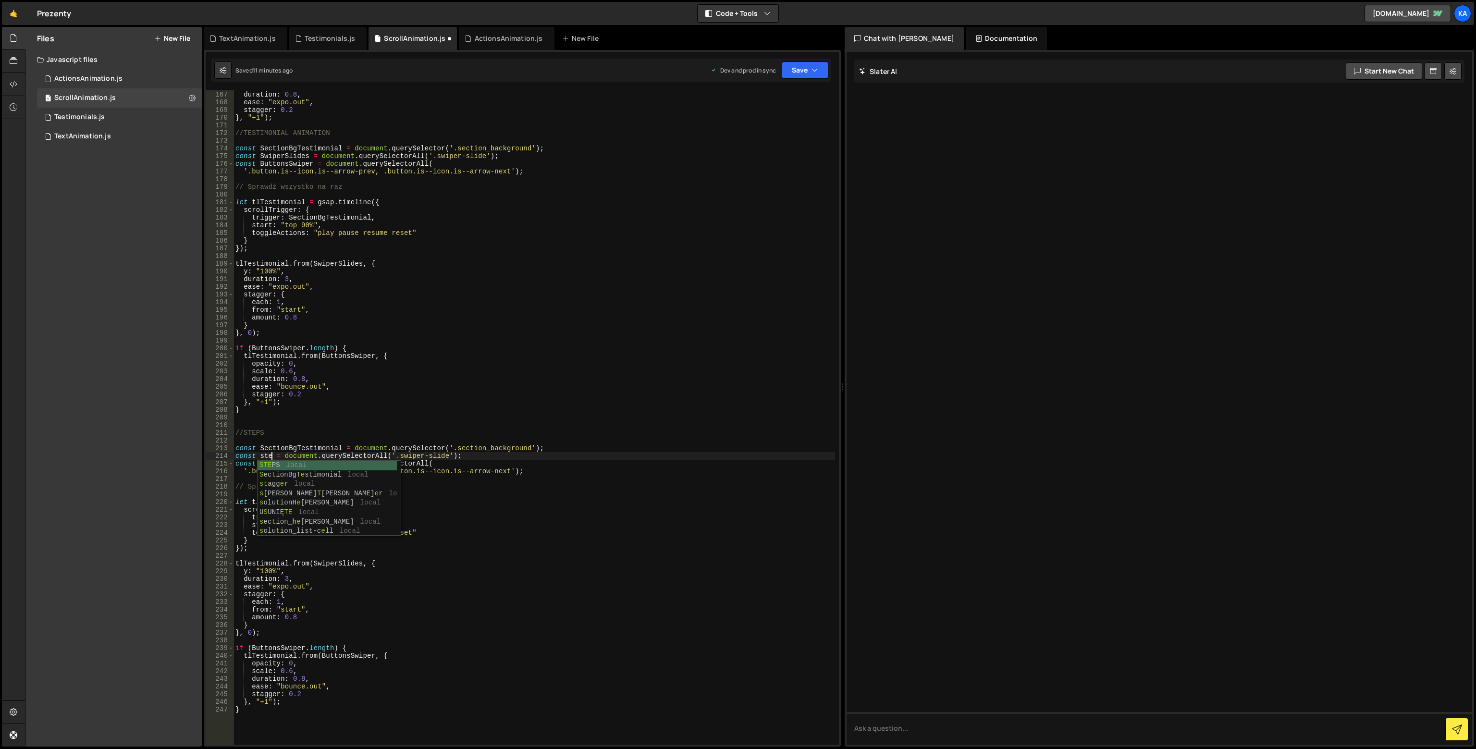
scroll to position [0, 3]
click at [440, 504] on div "y : "100%" , duration : 0.8 , ease : "expo.out" , stagger : 0.2 } , "+1" ) ; //…" at bounding box center [535, 418] width 602 height 670
click at [491, 488] on div "y : "100%" , duration : 0.8 , ease : "expo.out" , stagger : 0.2 } , "+1" ) ; //…" at bounding box center [535, 418] width 602 height 670
drag, startPoint x: 535, startPoint y: 471, endPoint x: 176, endPoint y: 467, distance: 359.0
click at [176, 467] on div "Files New File Javascript files 1 ActionsAnimation.js 0 1 ScrollAnimation.js 0 …" at bounding box center [750, 387] width 1451 height 720
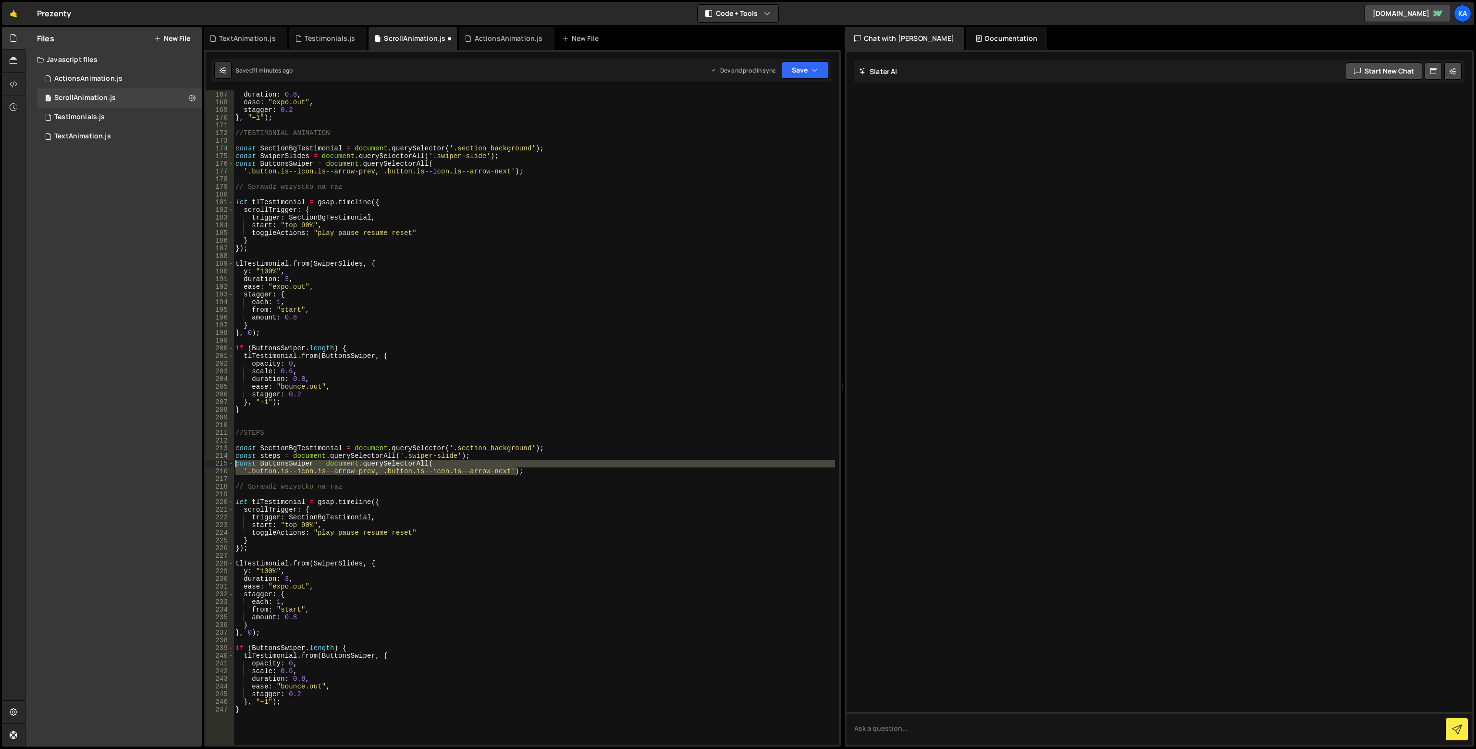
type textarea "const ButtonsSwiper = document.querySelectorAll( '.button.is--icon.is--arrow-pr…"
click at [293, 445] on div "y : "100%" , duration : 0.8 , ease : "expo.out" , stagger : 0.2 } , "+1" ) ; //…" at bounding box center [535, 418] width 602 height 670
click at [291, 445] on div "y : "100%" , duration : 0.8 , ease : "expo.out" , stagger : 0.2 } , "+1" ) ; //…" at bounding box center [535, 418] width 602 height 670
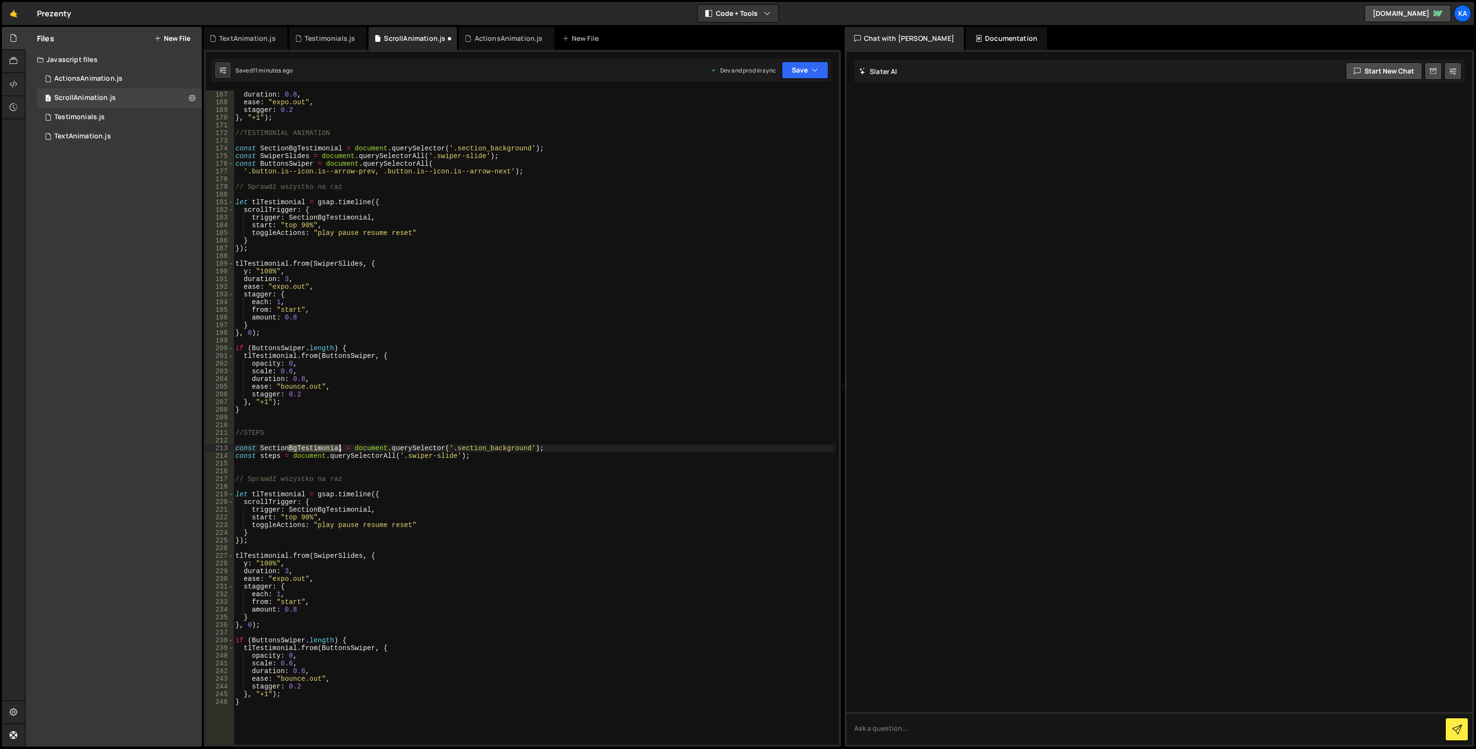
drag, startPoint x: 288, startPoint y: 445, endPoint x: 339, endPoint y: 445, distance: 50.5
click at [339, 445] on div "y : "100%" , duration : 0.8 , ease : "expo.out" , stagger : 0.2 } , "+1" ) ; //…" at bounding box center [535, 418] width 602 height 670
click at [260, 445] on div "y : "100%" , duration : 0.8 , ease : "expo.out" , stagger : 0.2 } , "+1" ) ; //…" at bounding box center [535, 418] width 602 height 670
click at [302, 510] on div "y : "100%" , duration : 0.8 , ease : "expo.out" , stagger : 0.2 } , "+1" ) ; //…" at bounding box center [535, 418] width 602 height 670
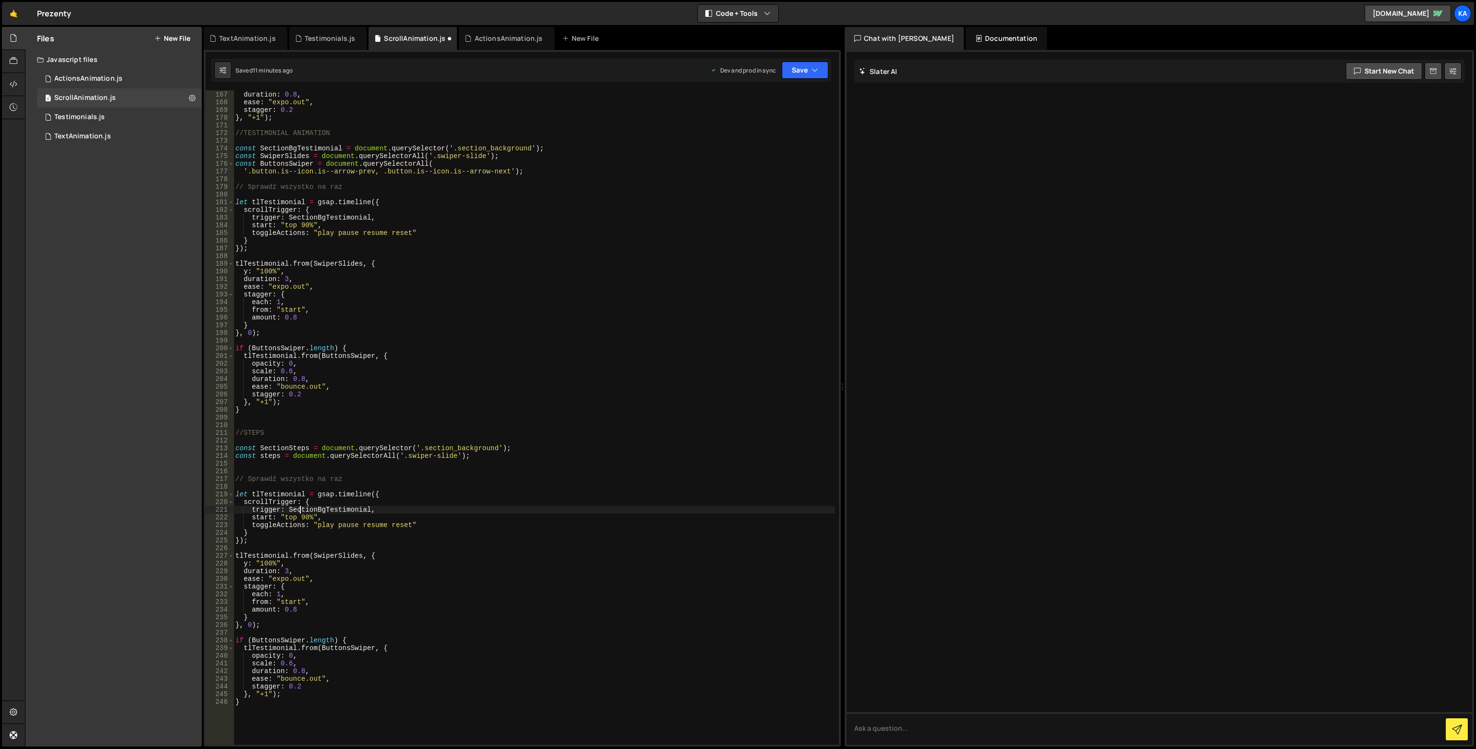
click at [302, 510] on div "y : "100%" , duration : 0.8 , ease : "expo.out" , stagger : 0.2 } , "+1" ) ; //…" at bounding box center [535, 418] width 602 height 670
paste textarea "Steps"
click at [279, 492] on div "y : "100%" , duration : 0.8 , ease : "expo.out" , stagger : 0.2 } , "+1" ) ; //…" at bounding box center [535, 418] width 602 height 670
click at [282, 499] on div "y : "100%" , duration : 0.8 , ease : "expo.out" , stagger : 0.2 } , "+1" ) ; //…" at bounding box center [535, 418] width 602 height 670
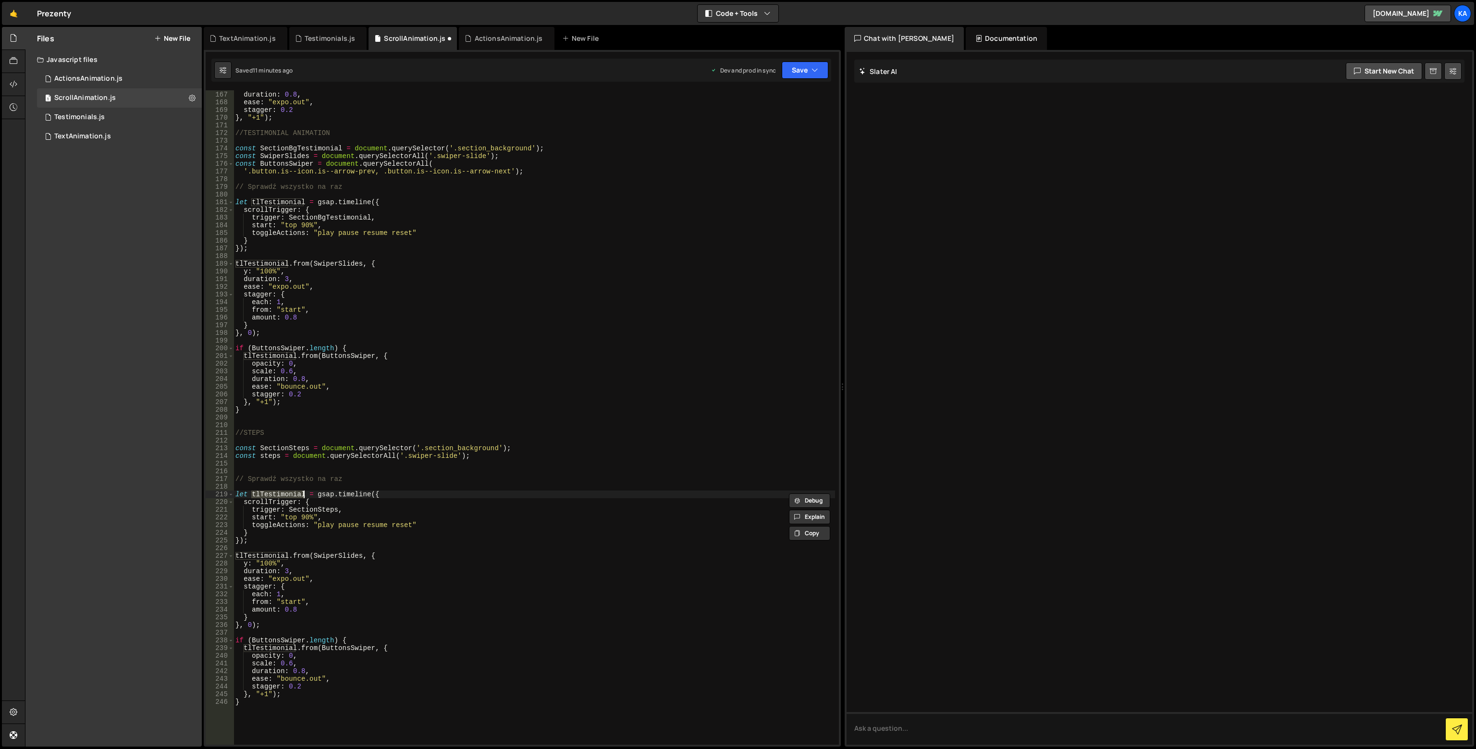
scroll to position [0, 4]
drag, startPoint x: 260, startPoint y: 491, endPoint x: 304, endPoint y: 493, distance: 44.3
click at [304, 493] on div "y : "100%" , duration : 0.8 , ease : "expo.out" , stagger : 0.2 } , "+1" ) ; //…" at bounding box center [535, 418] width 602 height 670
click at [250, 490] on div "y : "100%" , duration : 0.8 , ease : "expo.out" , stagger : 0.2 } , "+1" ) ; //…" at bounding box center [535, 418] width 602 height 670
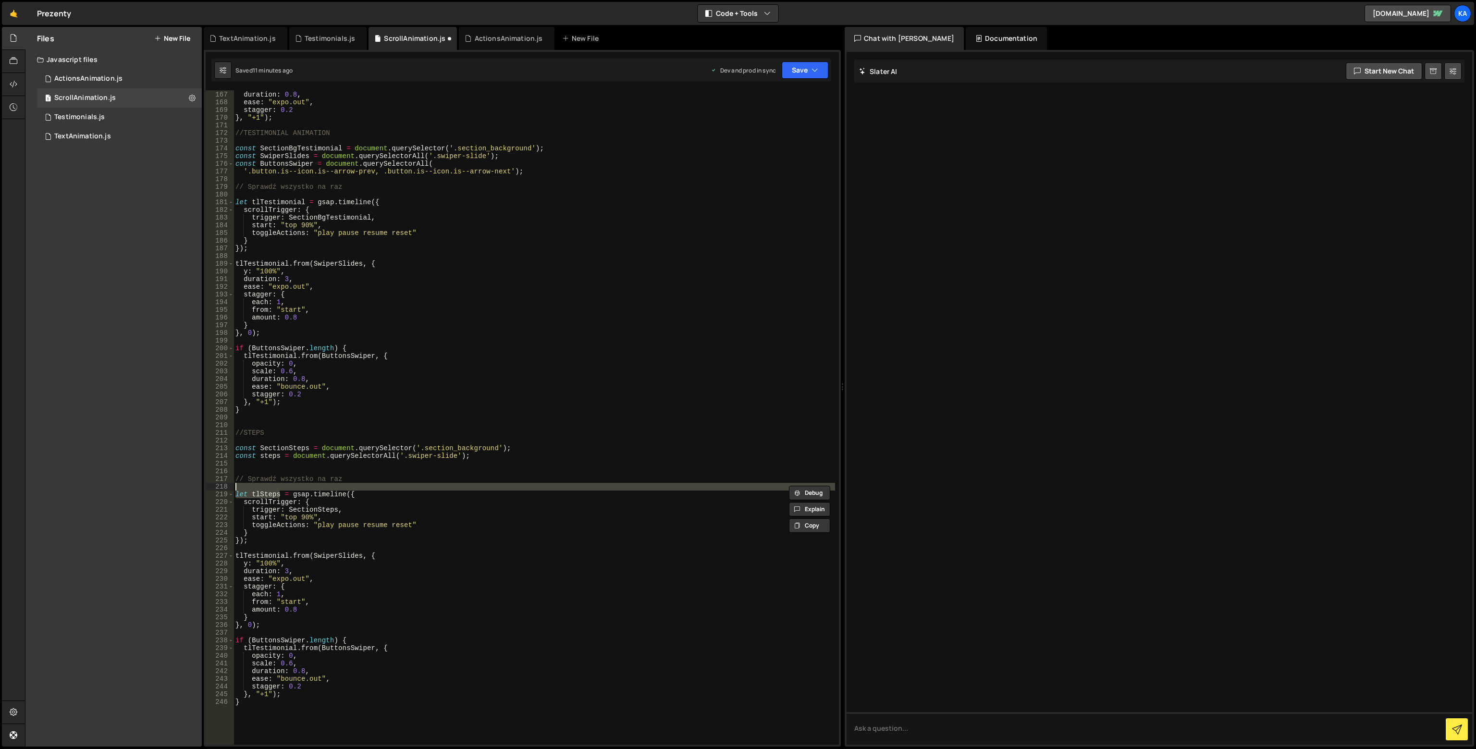
click at [251, 492] on div "y : "100%" , duration : 0.8 , ease : "expo.out" , stagger : 0.2 } , "+1" ) ; //…" at bounding box center [535, 417] width 602 height 655
drag, startPoint x: 252, startPoint y: 492, endPoint x: 280, endPoint y: 494, distance: 27.9
click at [280, 494] on div "y : "100%" , duration : 0.8 , ease : "expo.out" , stagger : 0.2 } , "+1" ) ; //…" at bounding box center [535, 418] width 602 height 670
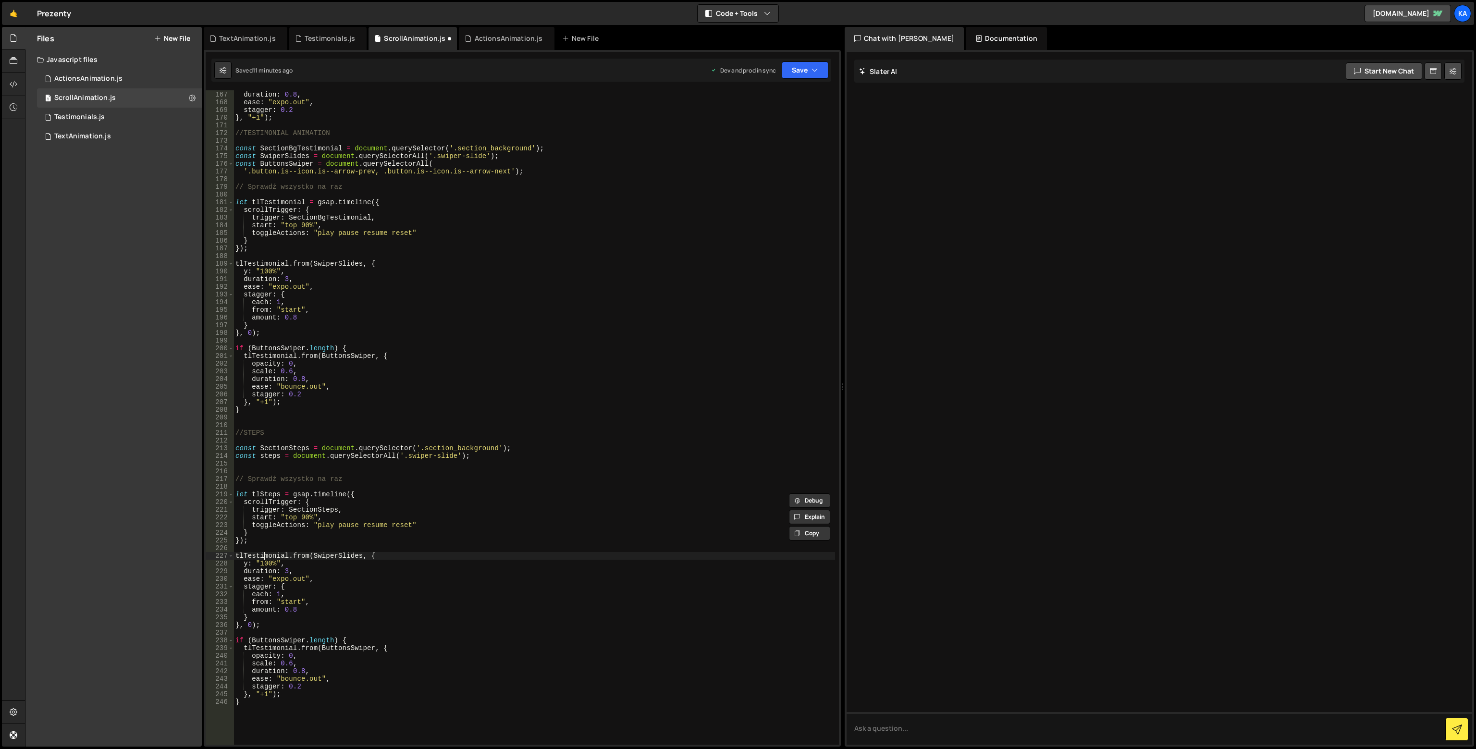
click at [263, 553] on div "y : "100%" , duration : 0.8 , ease : "expo.out" , stagger : 0.2 } , "+1" ) ; //…" at bounding box center [535, 418] width 602 height 670
paste textarea "Steps"
click at [260, 649] on div "y : "100%" , duration : 0.8 , ease : "expo.out" , stagger : 0.2 } , "+1" ) ; //…" at bounding box center [535, 418] width 602 height 670
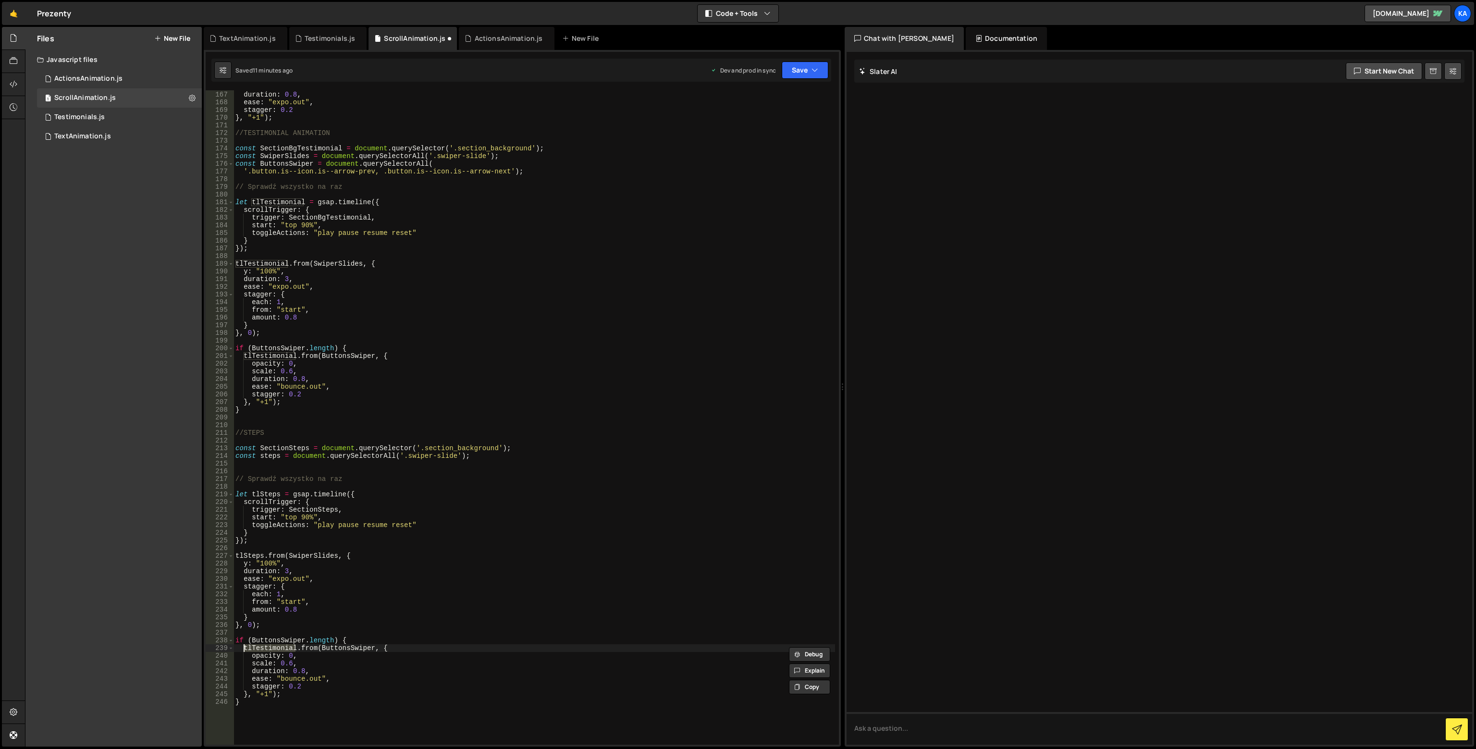
paste textarea "Steps"
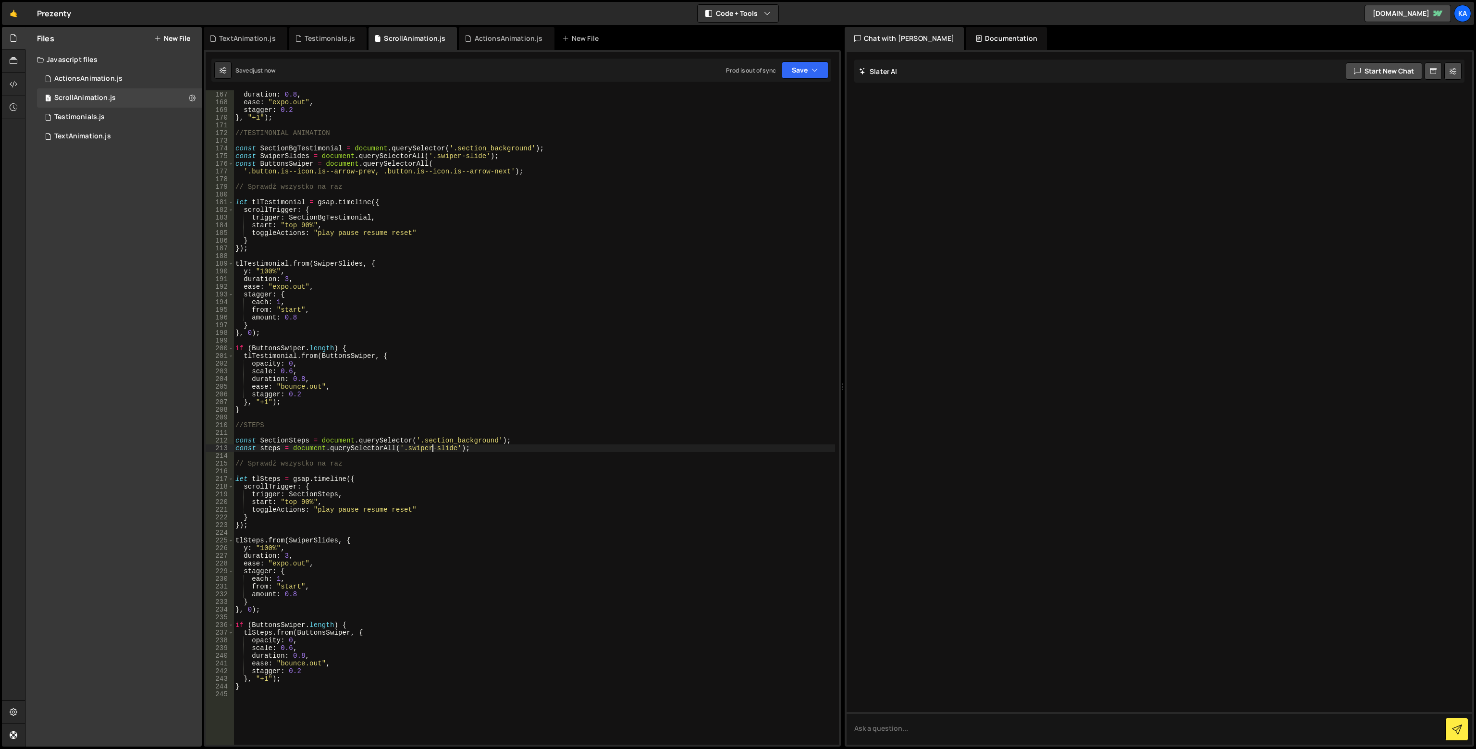
click at [432, 451] on div "y : "100%" , duration : 0.8 , ease : "expo.out" , stagger : 0.2 } , "+1" ) ; //…" at bounding box center [535, 418] width 602 height 670
click at [438, 439] on div "y : "100%" , duration : 0.8 , ease : "expo.out" , stagger : 0.2 } , "+1" ) ; //…" at bounding box center [535, 418] width 602 height 670
paste textarea "teps"
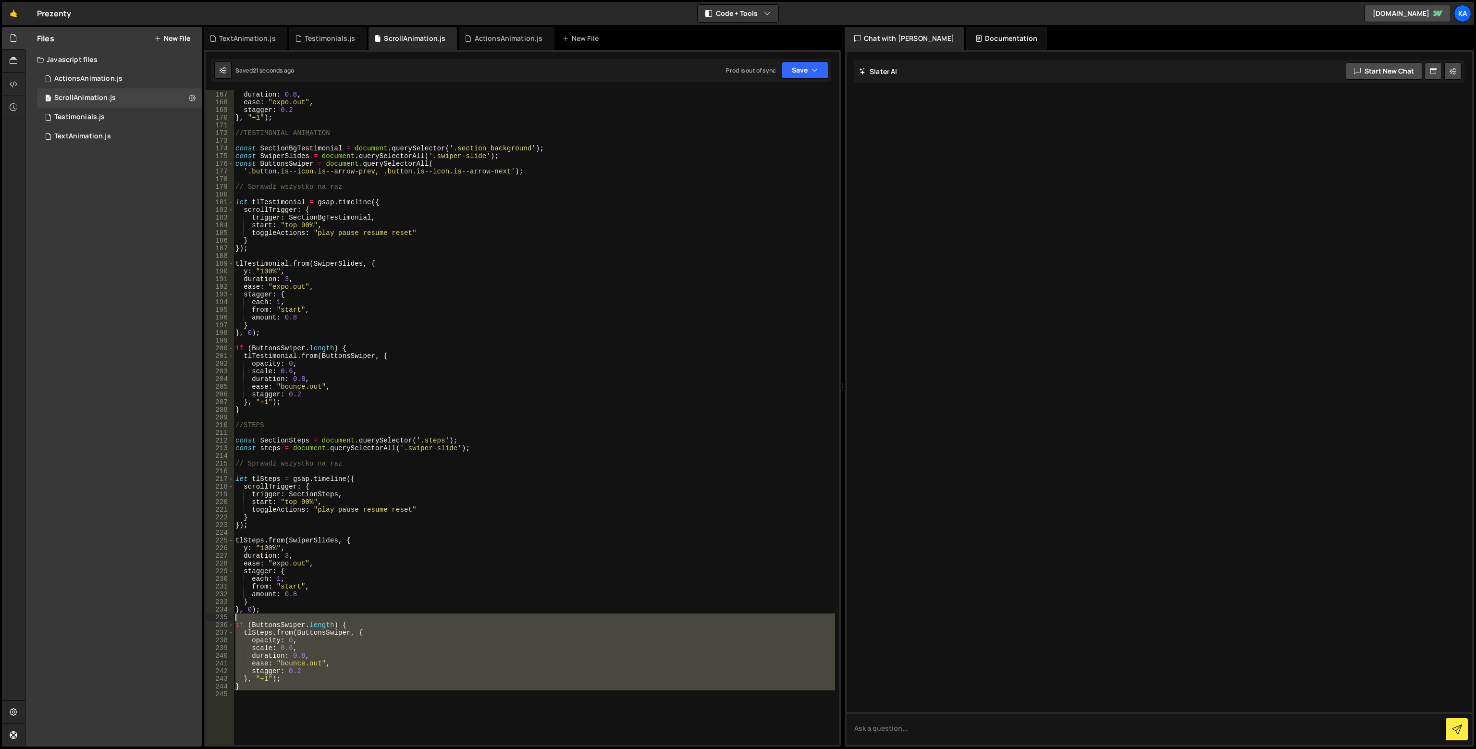
drag, startPoint x: 270, startPoint y: 701, endPoint x: 235, endPoint y: 620, distance: 87.8
click at [235, 620] on div "y : "100%" , duration : 0.8 , ease : "expo.out" , stagger : 0.2 } , "+1" ) ; //…" at bounding box center [535, 418] width 602 height 670
type textarea "if (ButtonsSwiper.length) {"
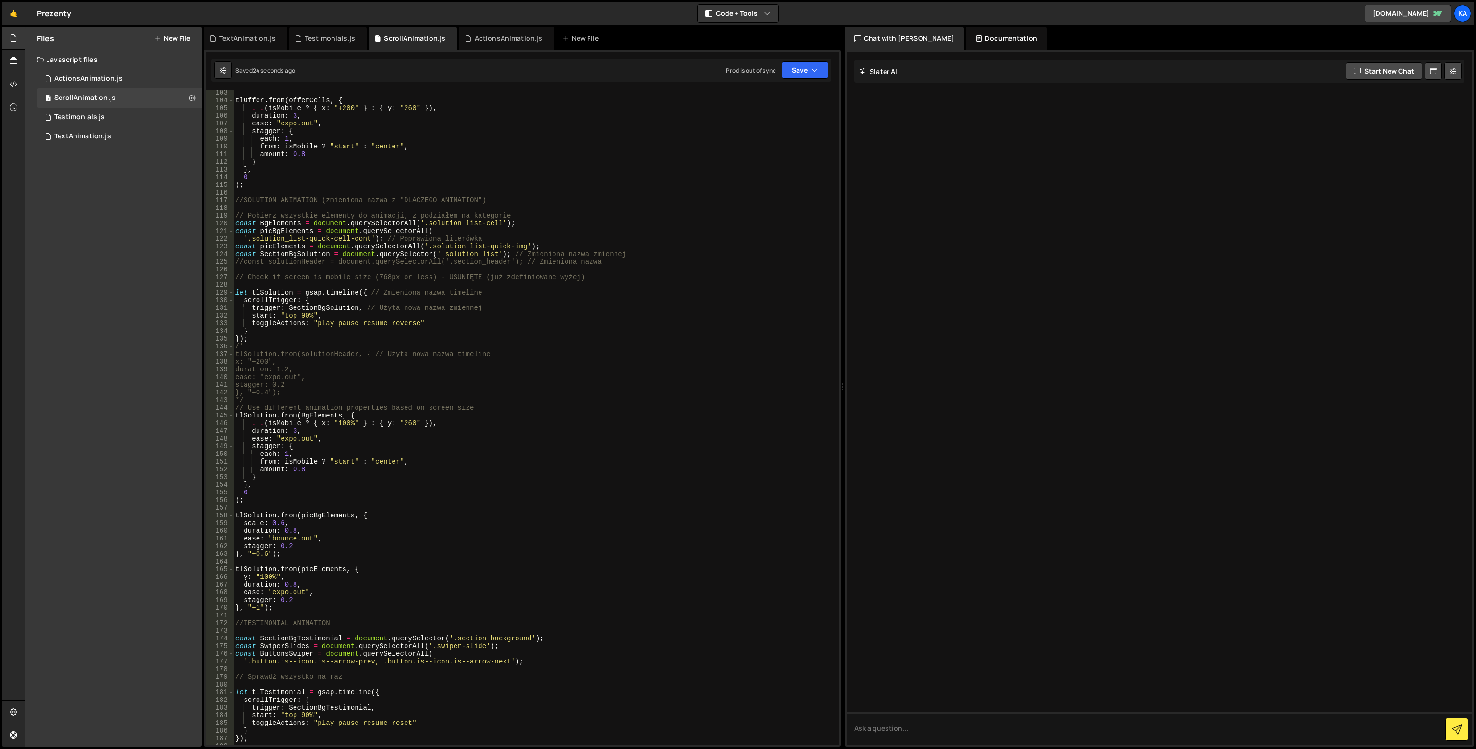
scroll to position [786, 0]
click at [450, 428] on div "tlOffer . from ( offerCells , { ... ( isMobile ? { x : "+200" } : { y : "260" }…" at bounding box center [535, 424] width 602 height 670
drag, startPoint x: 443, startPoint y: 421, endPoint x: 252, endPoint y: 427, distance: 190.9
click at [252, 427] on div "tlOffer . from ( offerCells , { ... ( isMobile ? { x : "+200" } : { y : "260" }…" at bounding box center [535, 424] width 602 height 670
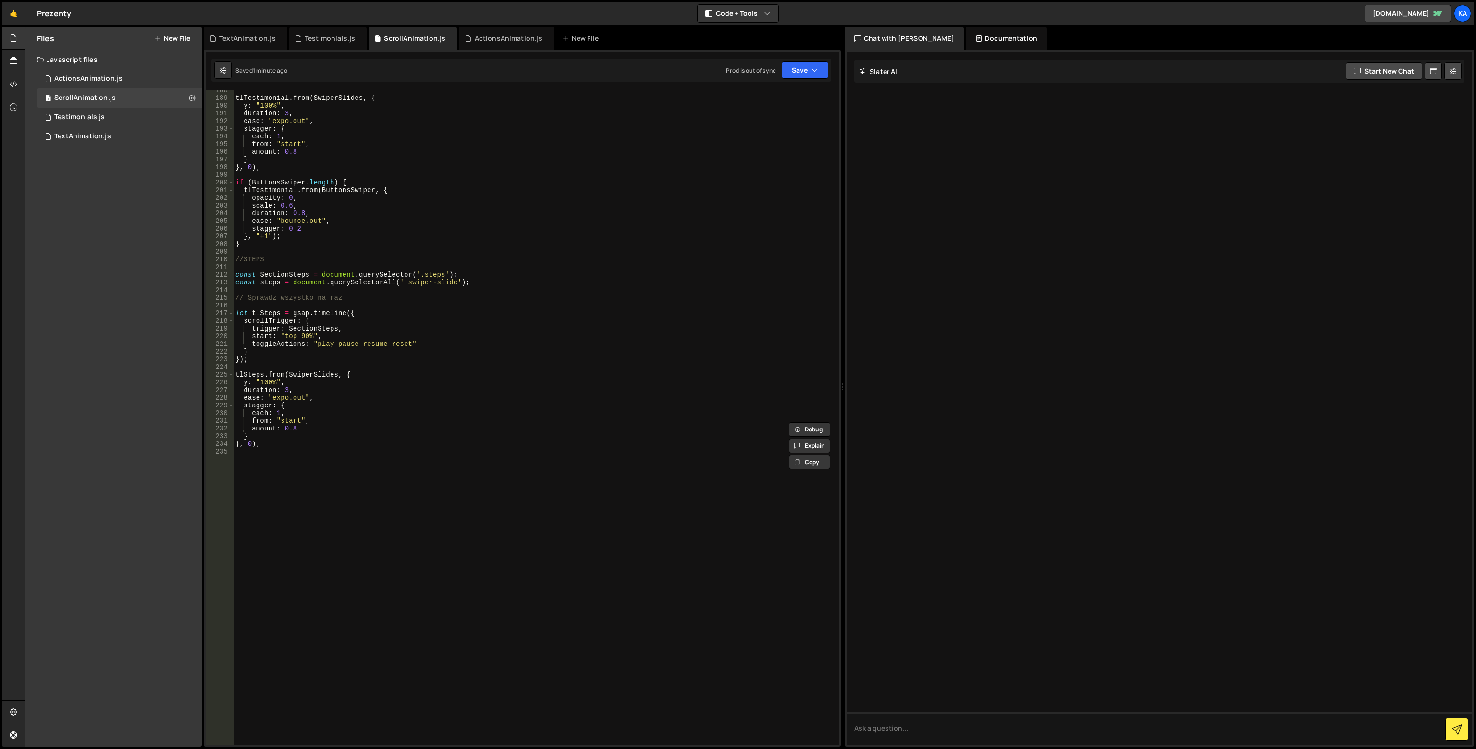
scroll to position [1442, 0]
drag, startPoint x: 247, startPoint y: 386, endPoint x: 275, endPoint y: 385, distance: 28.4
click at [275, 385] on div "tlTestimonial . from ( SwiperSlides , { y : "100%" , duration : 3 , ease : "exp…" at bounding box center [535, 422] width 602 height 670
click at [239, 389] on div "tlTestimonial . from ( SwiperSlides , { y : "100%" , duration : 3 , ease : "exp…" at bounding box center [535, 422] width 602 height 670
drag, startPoint x: 241, startPoint y: 385, endPoint x: 291, endPoint y: 380, distance: 50.3
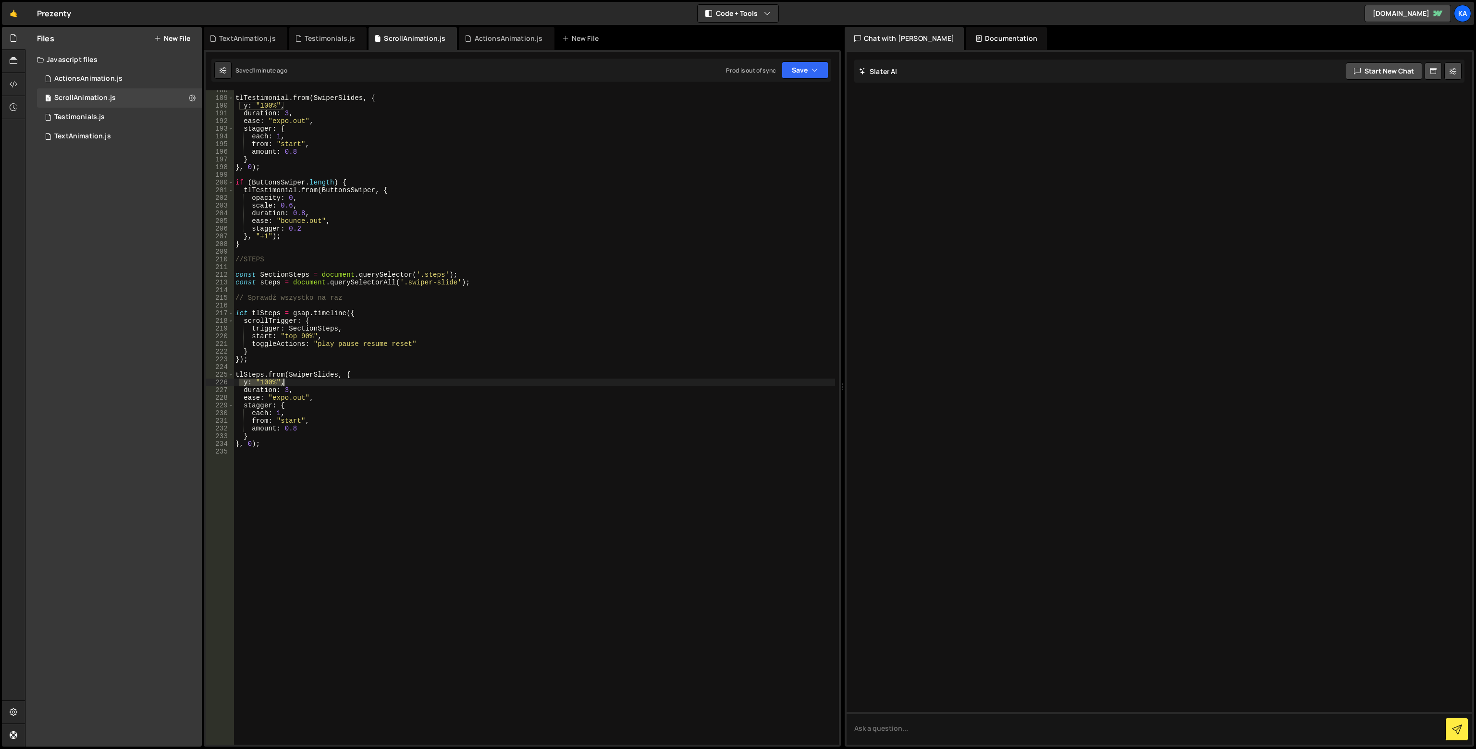
click at [291, 380] on div "tlTestimonial . from ( SwiperSlides , { y : "100%" , duration : 3 , ease : "exp…" at bounding box center [535, 422] width 602 height 670
paste textarea "...(isMobile ? { x: "100%" } : { y: "260" })"
click at [242, 385] on div "tlTestimonial . from ( SwiperSlides , { y : "100%" , duration : 3 , ease : "exp…" at bounding box center [535, 422] width 602 height 670
click at [237, 384] on div "tlTestimonial . from ( SwiperSlides , { y : "100%" , duration : 3 , ease : "exp…" at bounding box center [535, 422] width 602 height 670
click at [242, 383] on div "tlTestimonial . from ( SwiperSlides , { y : "100%" , duration : 3 , ease : "exp…" at bounding box center [535, 422] width 602 height 670
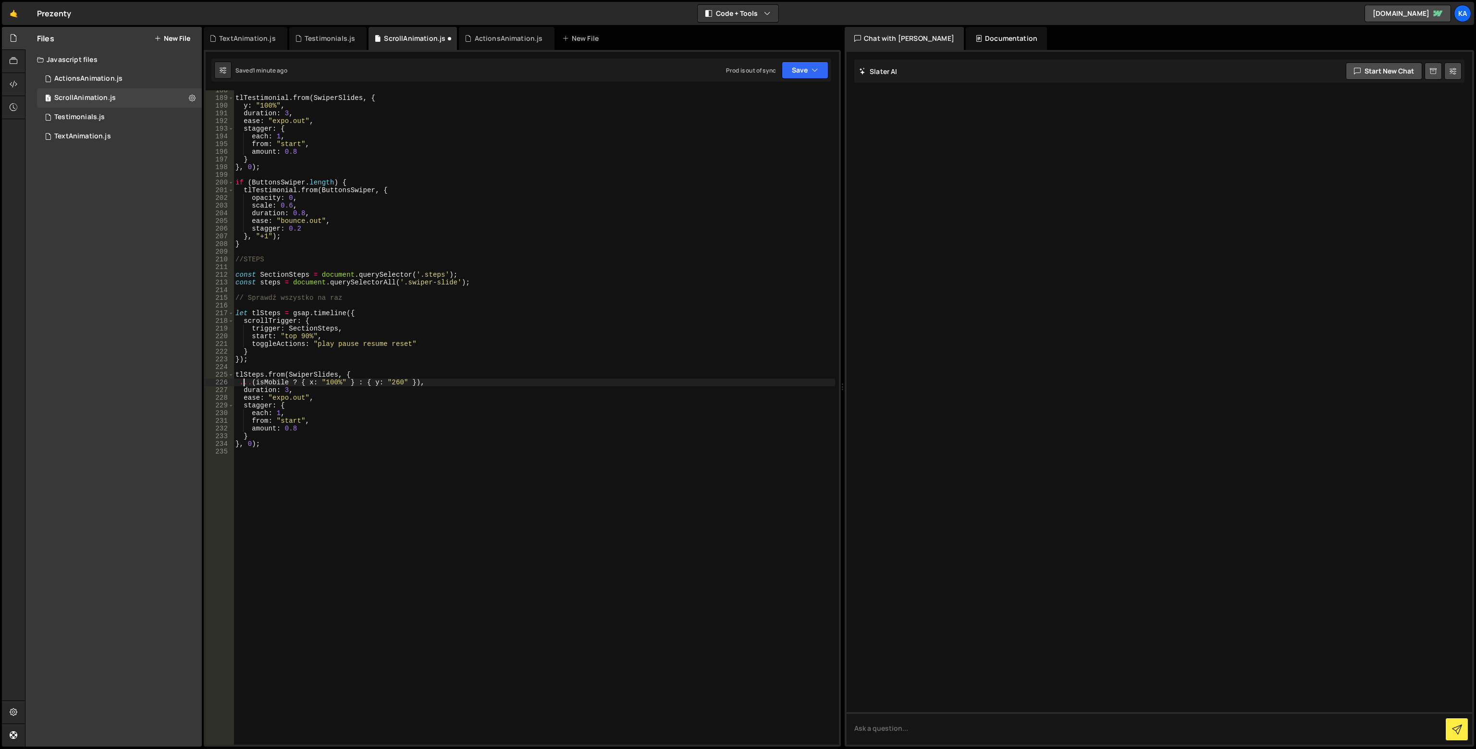
scroll to position [0, 0]
click at [273, 283] on div "tlTestimonial . from ( SwiperSlides , { y : "100%" , duration : 3 , ease : "exp…" at bounding box center [535, 422] width 602 height 670
type textarea "const steps = document.querySelectorAll('.swiper-slide');"
click at [273, 283] on div "tlTestimonial . from ( SwiperSlides , { y : "100%" , duration : 3 , ease : "exp…" at bounding box center [535, 422] width 602 height 670
click at [306, 371] on div "tlTestimonial . from ( SwiperSlides , { y : "100%" , duration : 3 , ease : "exp…" at bounding box center [535, 422] width 602 height 670
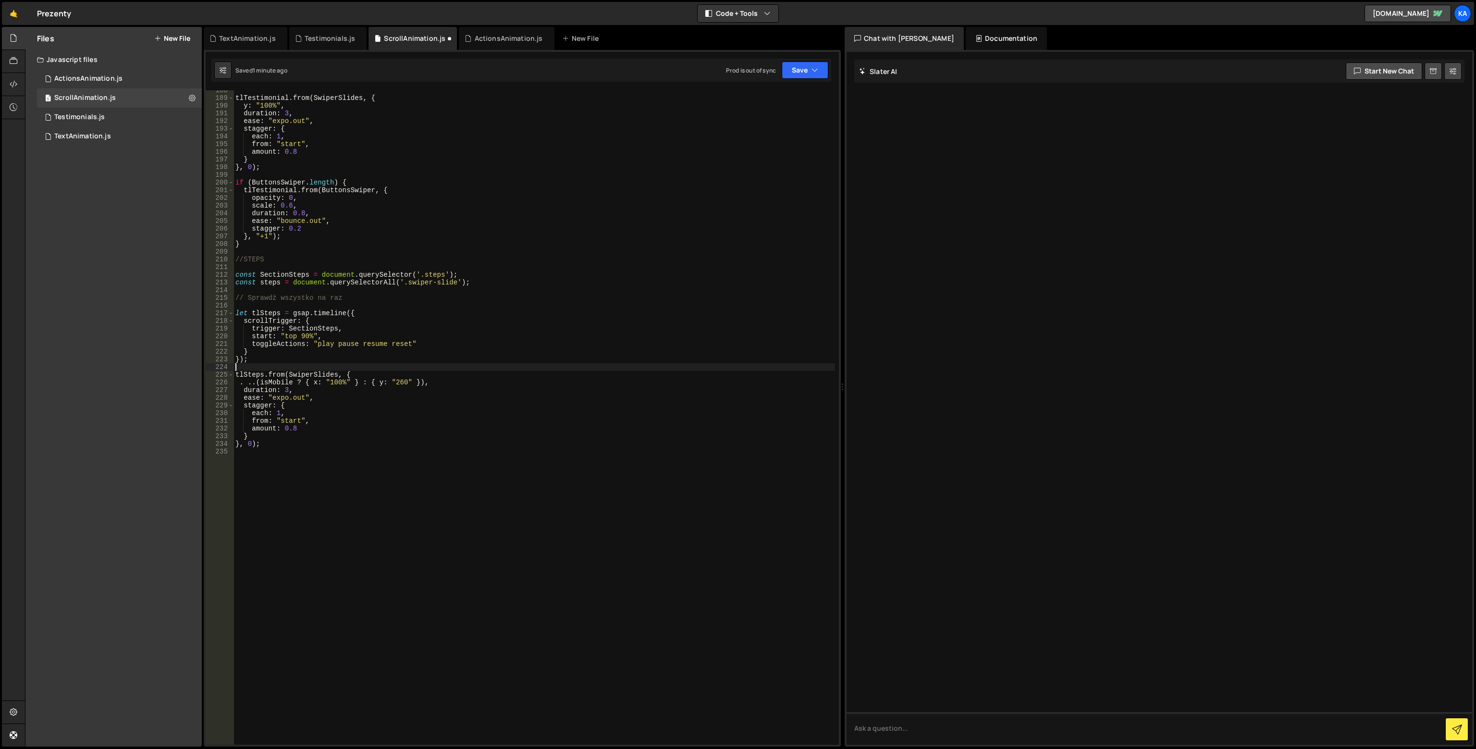
scroll to position [0, 0]
click at [306, 371] on div "tlTestimonial . from ( SwiperSlides , { y : "100%" , duration : 3 , ease : "exp…" at bounding box center [535, 422] width 602 height 670
click at [301, 374] on div "tlTestimonial . from ( SwiperSlides , { y : "100%" , duration : 3 , ease : "exp…" at bounding box center [535, 422] width 602 height 670
paste textarea "step"
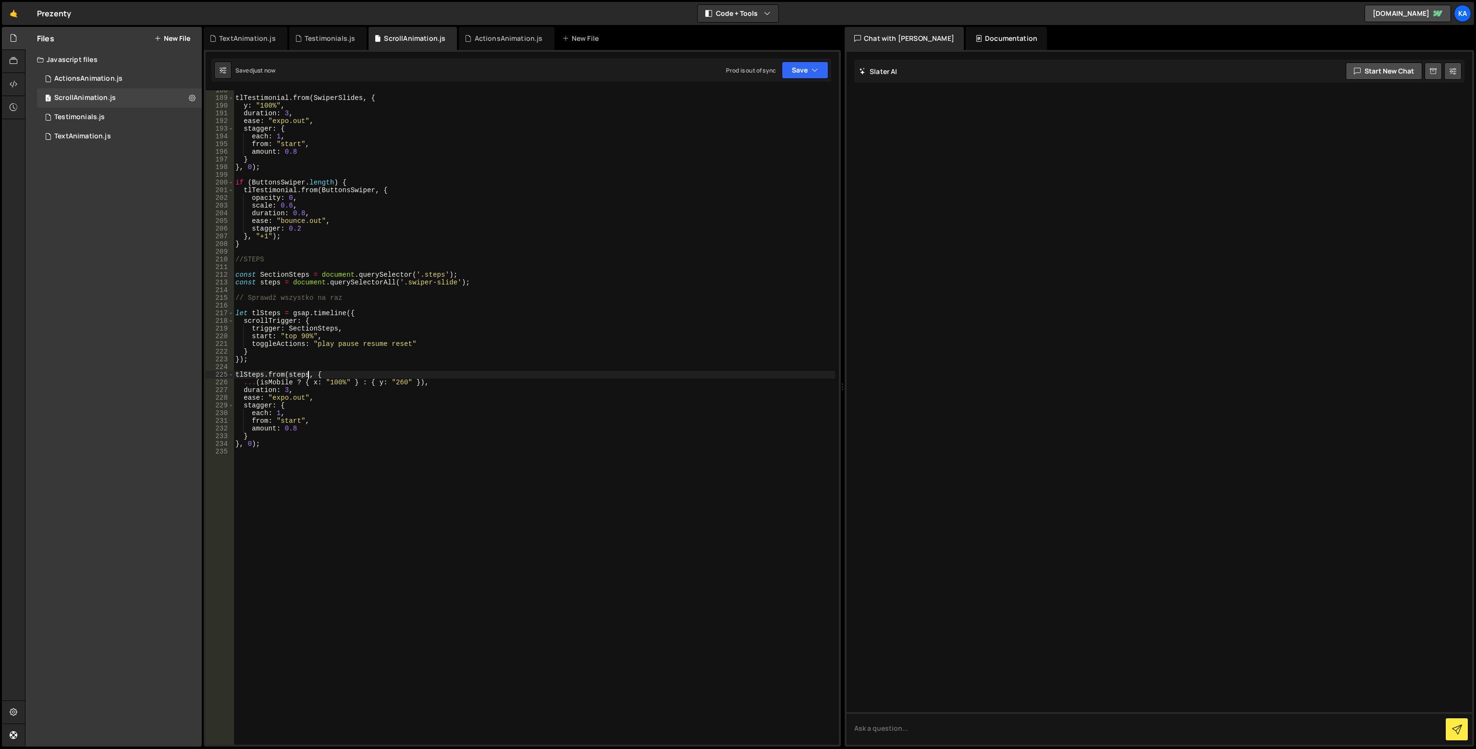
click at [427, 278] on div "tlTestimonial . from ( SwiperSlides , { y : "100%" , duration : 3 , ease : "exp…" at bounding box center [535, 422] width 602 height 670
click at [419, 284] on div "tlTestimonial . from ( SwiperSlides , { y : "100%" , duration : 3 , ease : "exp…" at bounding box center [535, 422] width 602 height 670
type textarea "const steps = document.querySelectorAll('.swiper-slide');"
click at [419, 284] on div "tlTestimonial . from ( SwiperSlides , { y : "100%" , duration : 3 , ease : "exp…" at bounding box center [535, 422] width 602 height 670
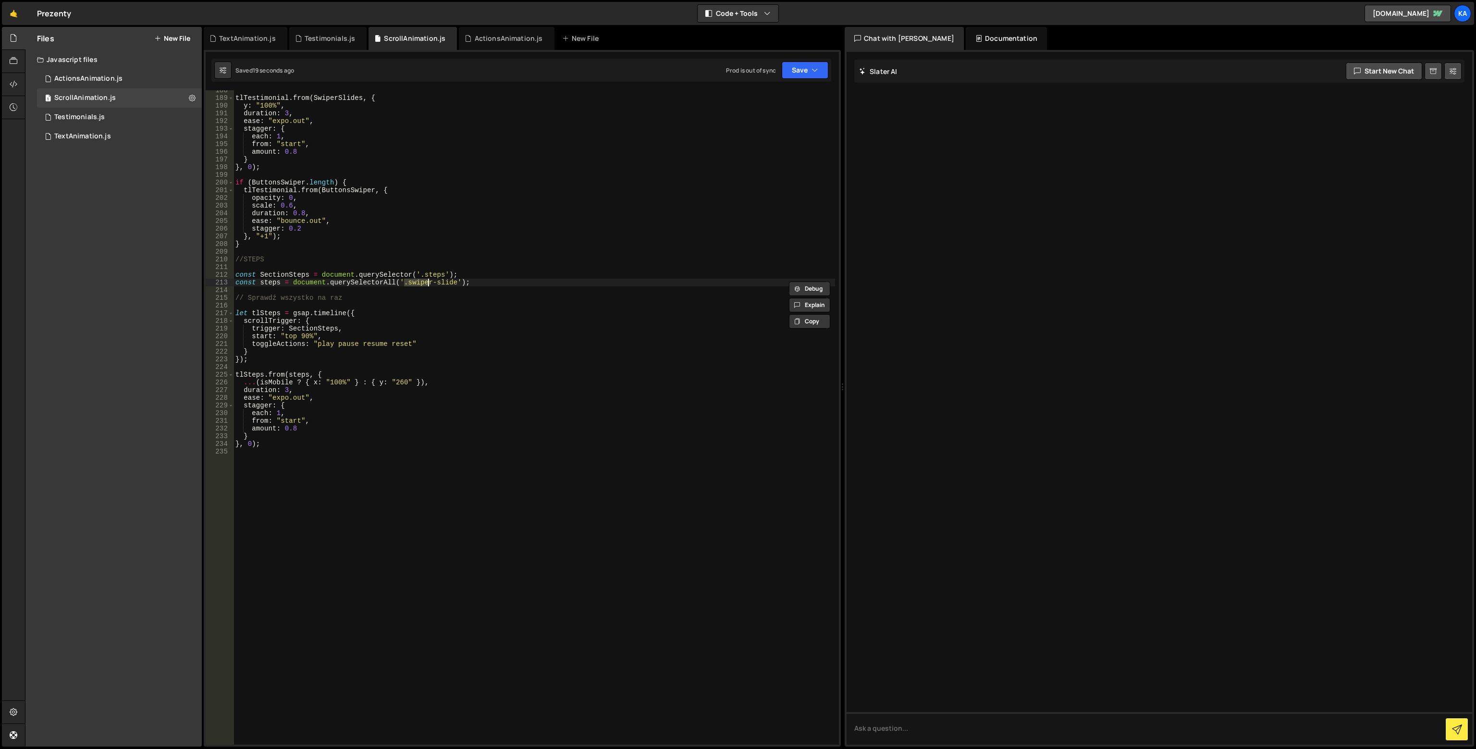
click at [434, 269] on div "tlTestimonial . from ( SwiperSlides , { y : "100%" , duration : 3 , ease : "exp…" at bounding box center [535, 422] width 602 height 670
click at [428, 277] on div "tlTestimonial . from ( SwiperSlides , { y : "100%" , duration : 3 , ease : "exp…" at bounding box center [535, 422] width 602 height 670
drag, startPoint x: 403, startPoint y: 283, endPoint x: 453, endPoint y: 284, distance: 50.5
click at [453, 284] on div "tlTestimonial . from ( SwiperSlides , { y : "100%" , duration : 3 , ease : "exp…" at bounding box center [535, 422] width 602 height 670
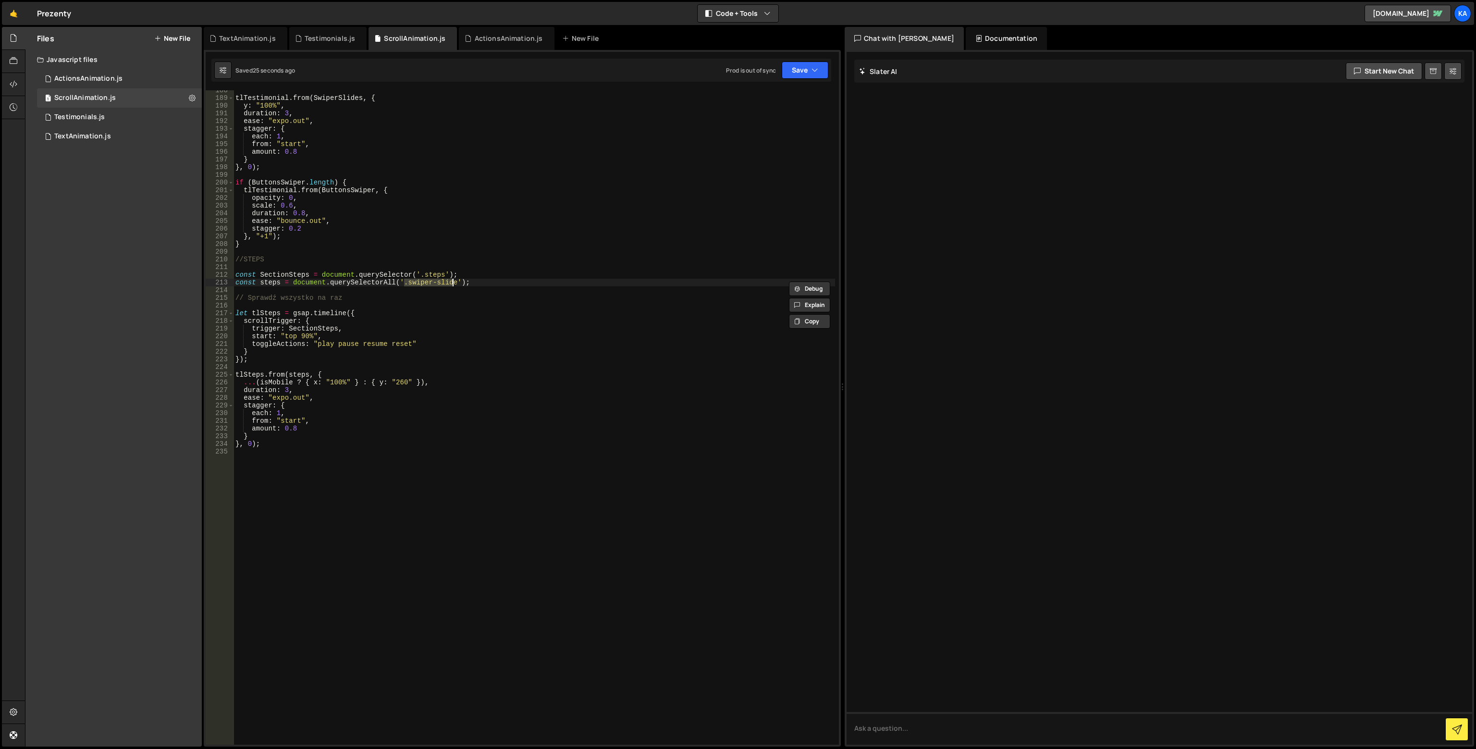
paste textarea "teps_item"
type textarea "const steps = document.querySelectorAll('.steps_item');"
click at [816, 74] on icon "button" at bounding box center [815, 70] width 7 height 10
click at [794, 128] on div "Save to Production S" at bounding box center [773, 125] width 100 height 10
